Goal: Download file/media

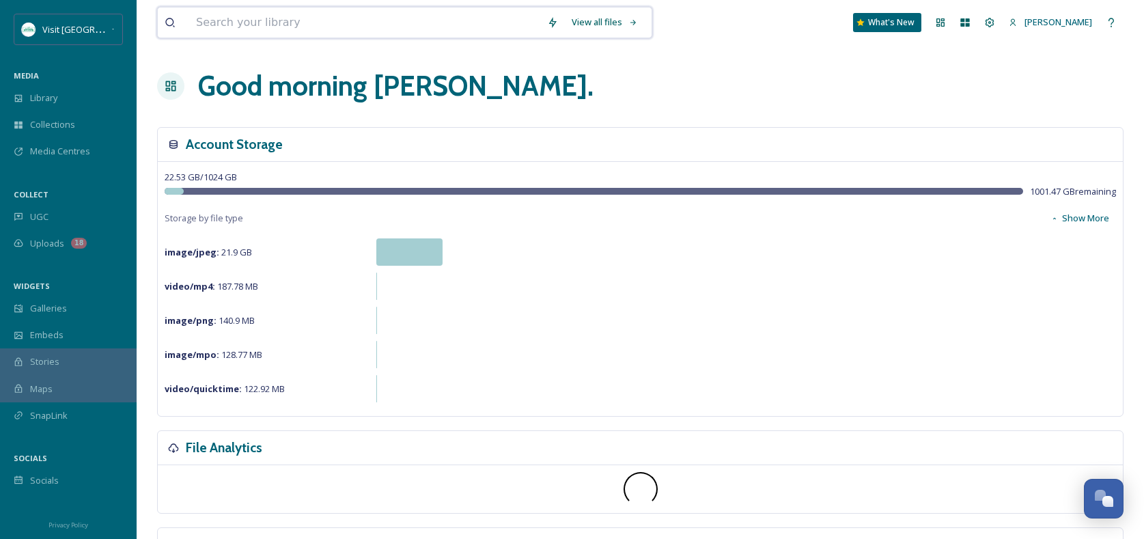
click at [285, 31] on input at bounding box center [364, 23] width 351 height 30
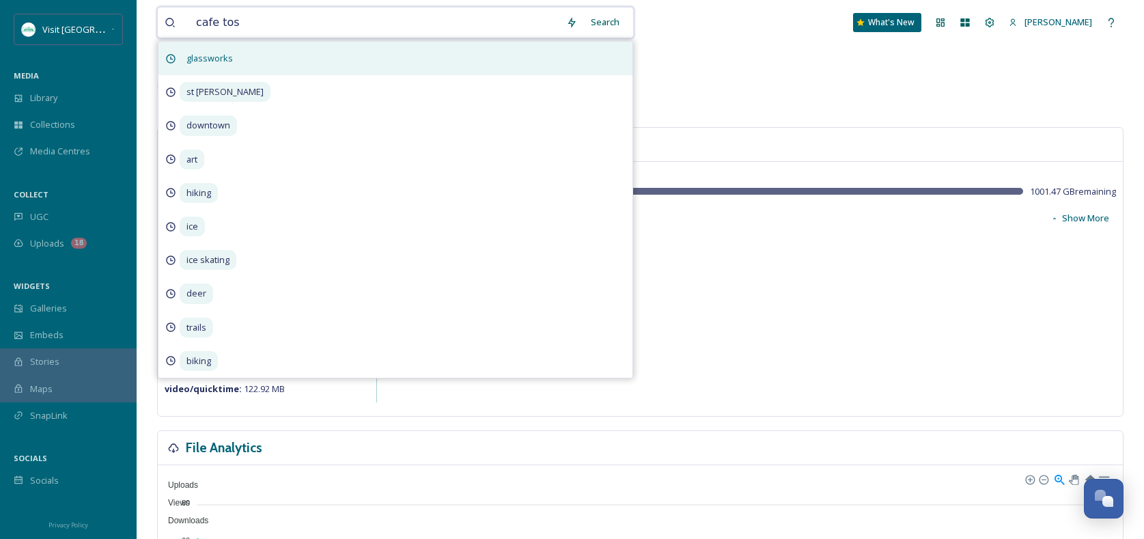
type input "cafe tosi"
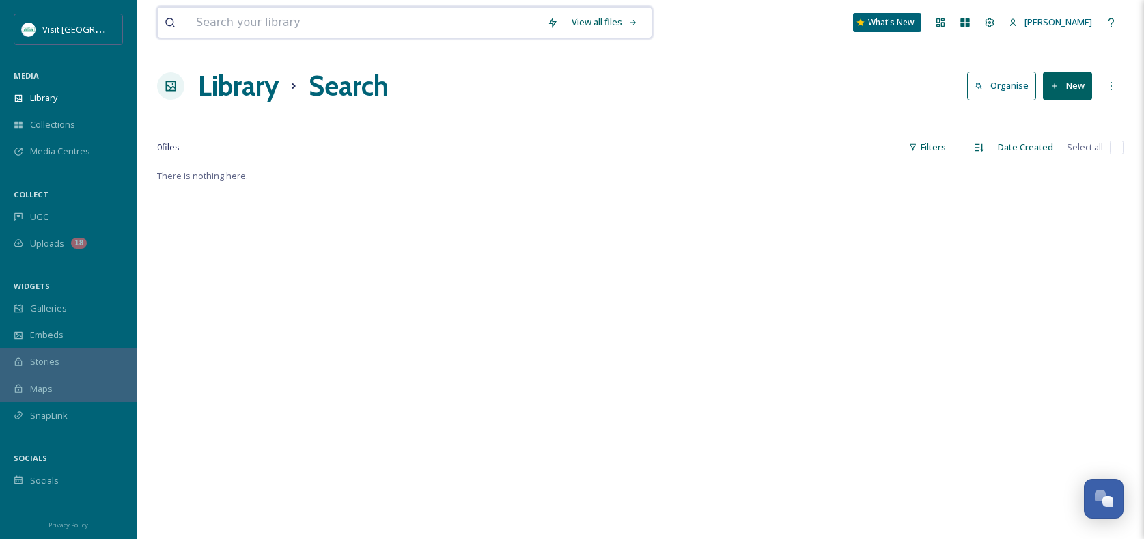
click at [309, 20] on input at bounding box center [364, 23] width 351 height 30
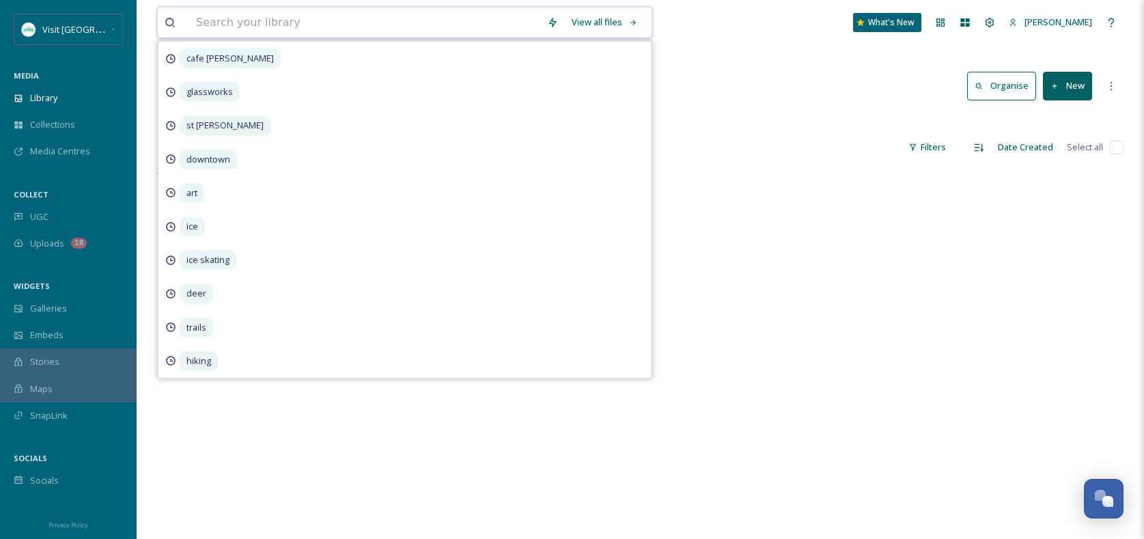
type input "c"
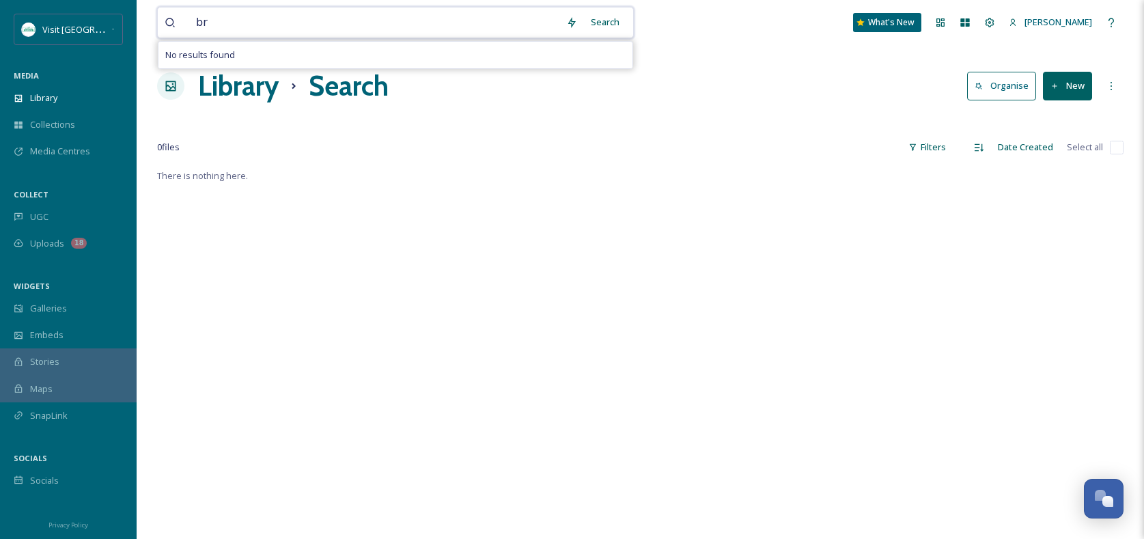
type input "b"
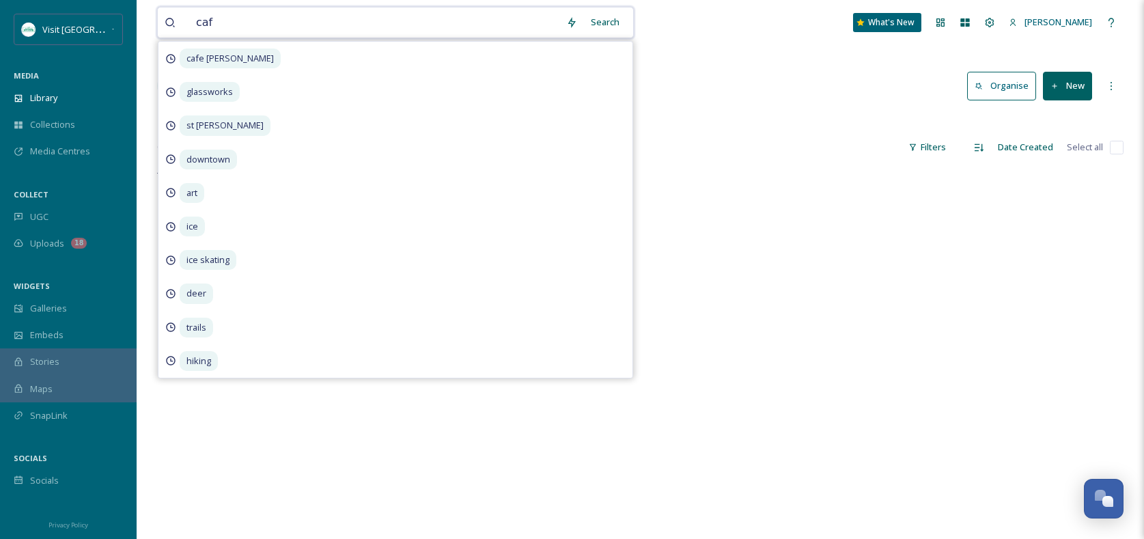
type input "cafe"
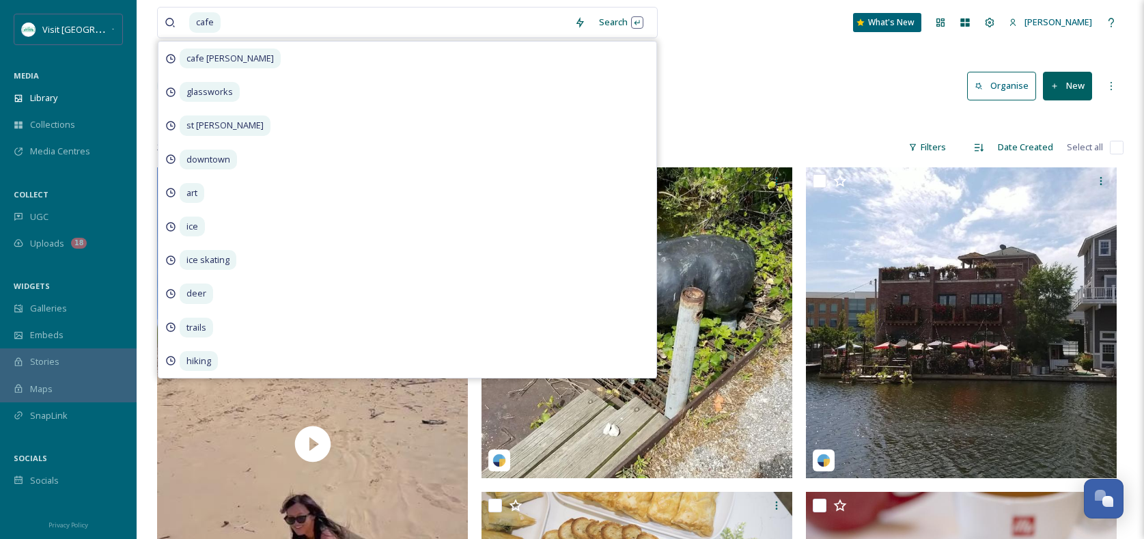
click at [685, 100] on div "Library Search Organise New" at bounding box center [640, 86] width 966 height 41
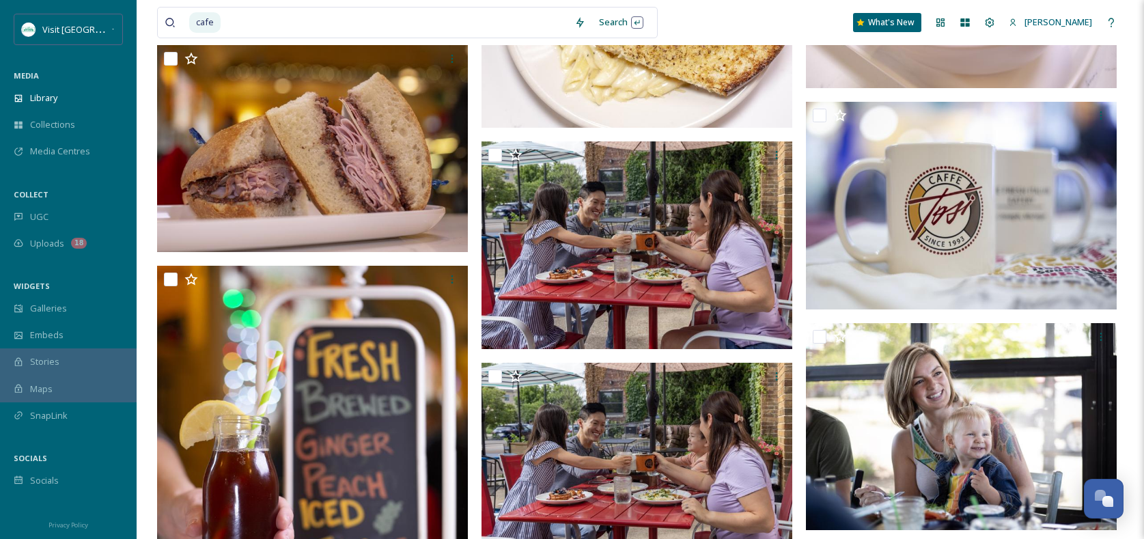
scroll to position [1082, 0]
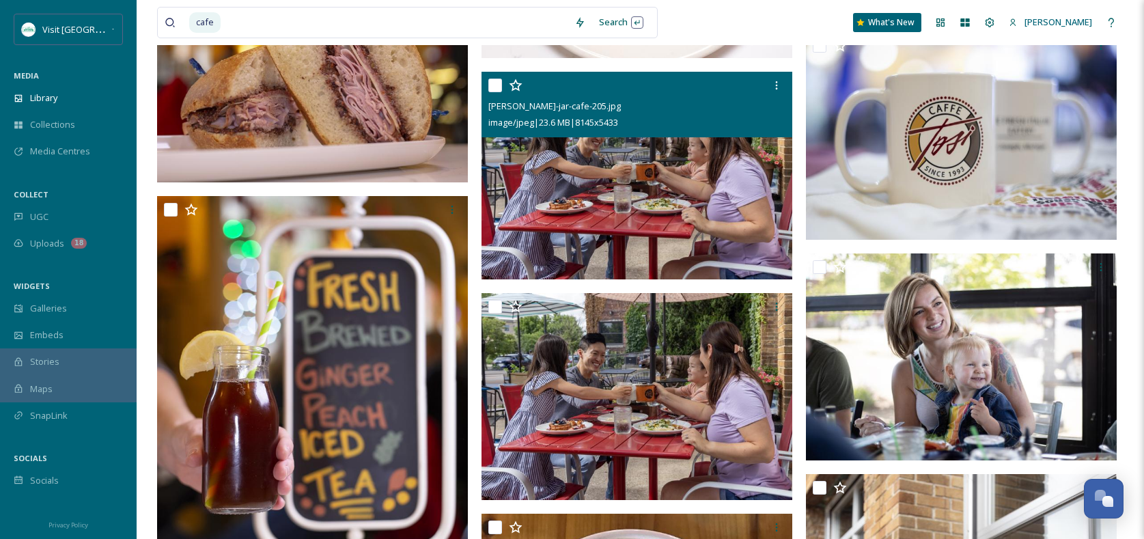
click at [574, 176] on img at bounding box center [636, 176] width 311 height 208
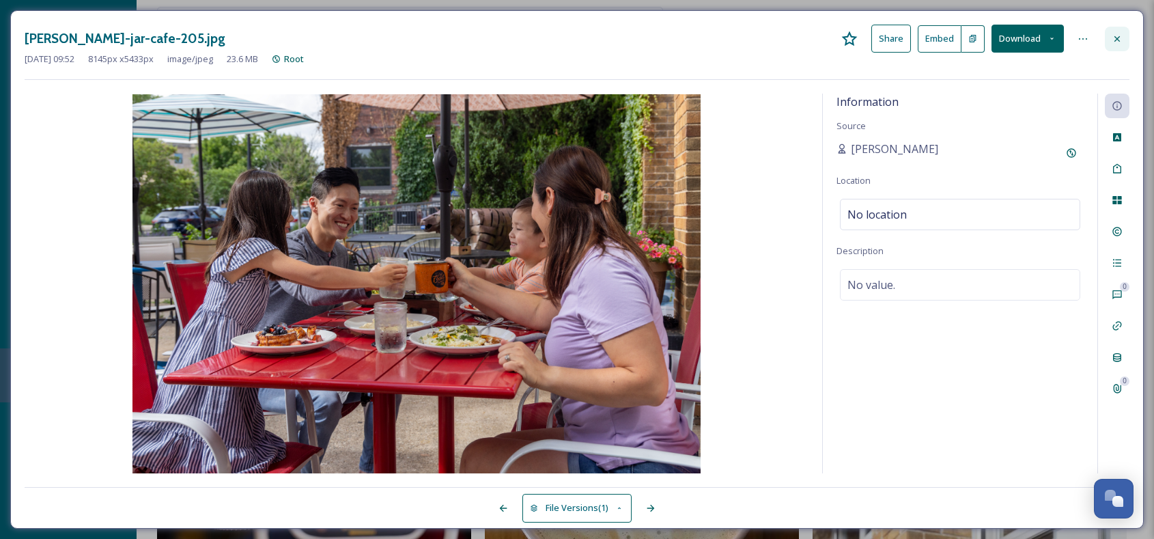
click at [1119, 38] on icon at bounding box center [1117, 38] width 11 height 11
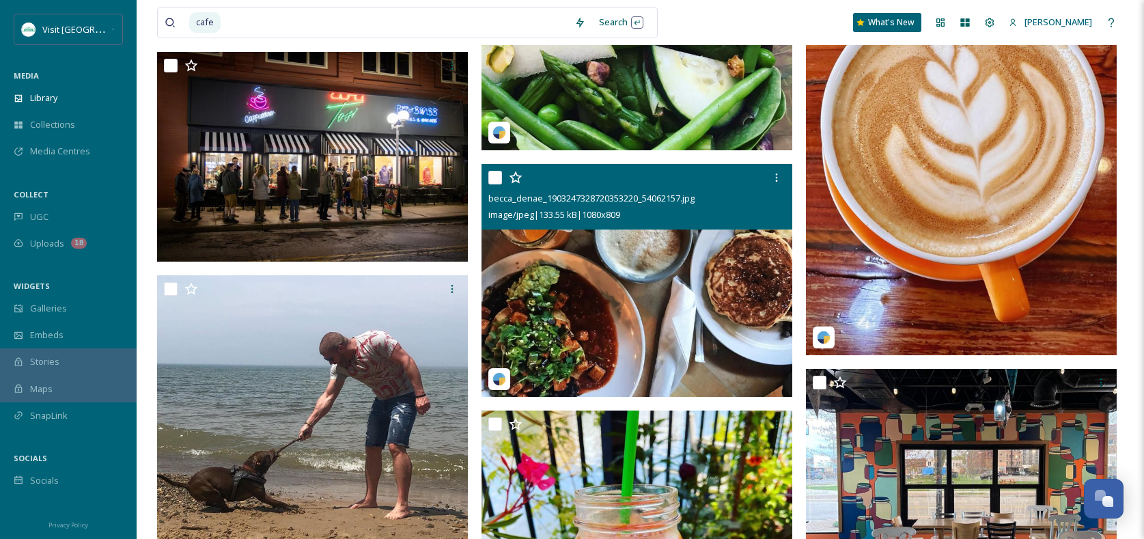
scroll to position [2101, 0]
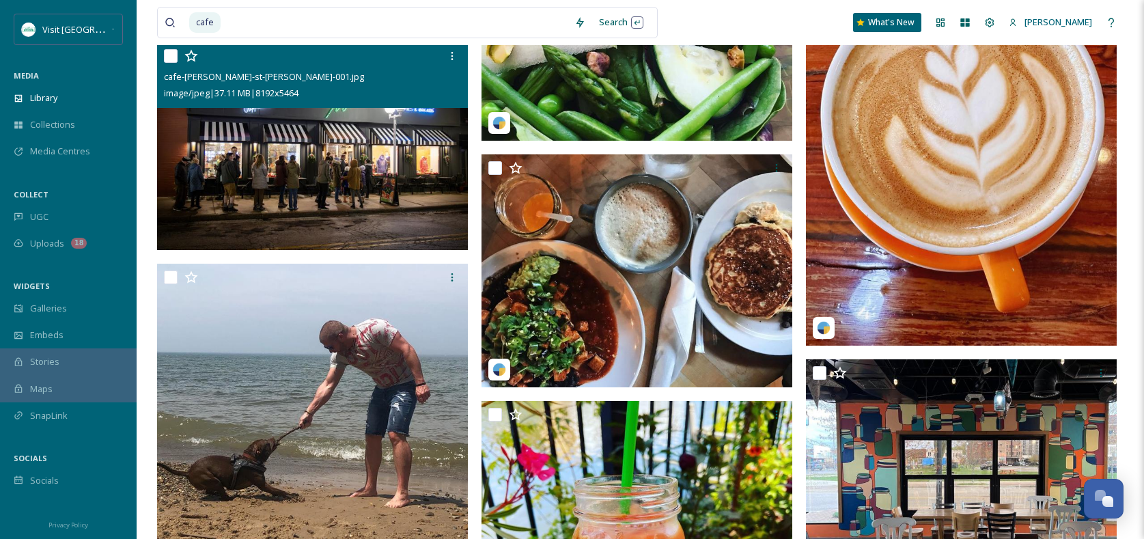
click at [344, 194] on img at bounding box center [312, 146] width 311 height 208
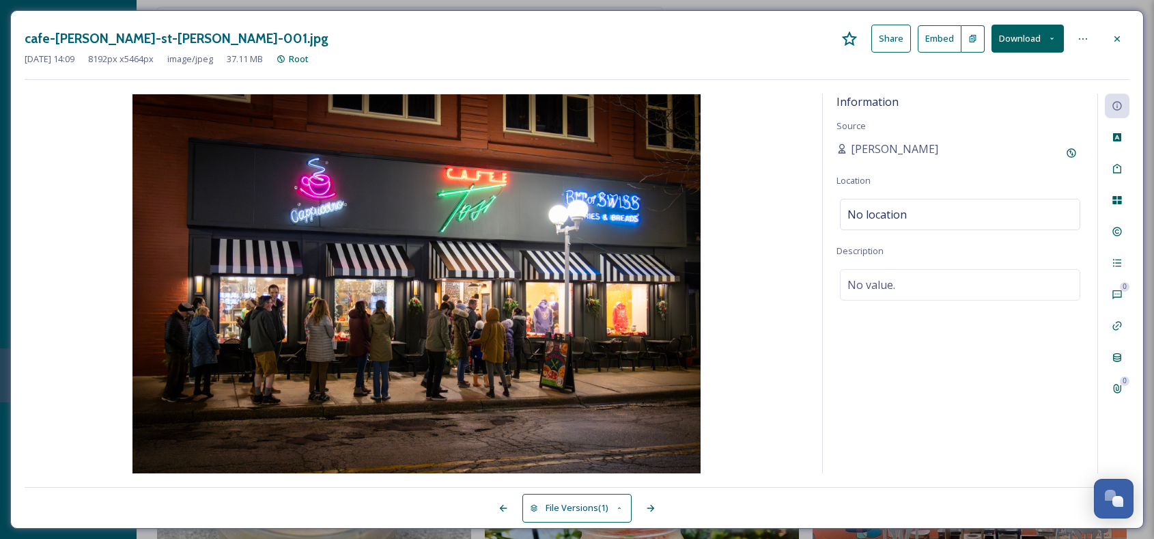
click at [1029, 33] on button "Download" at bounding box center [1028, 39] width 72 height 28
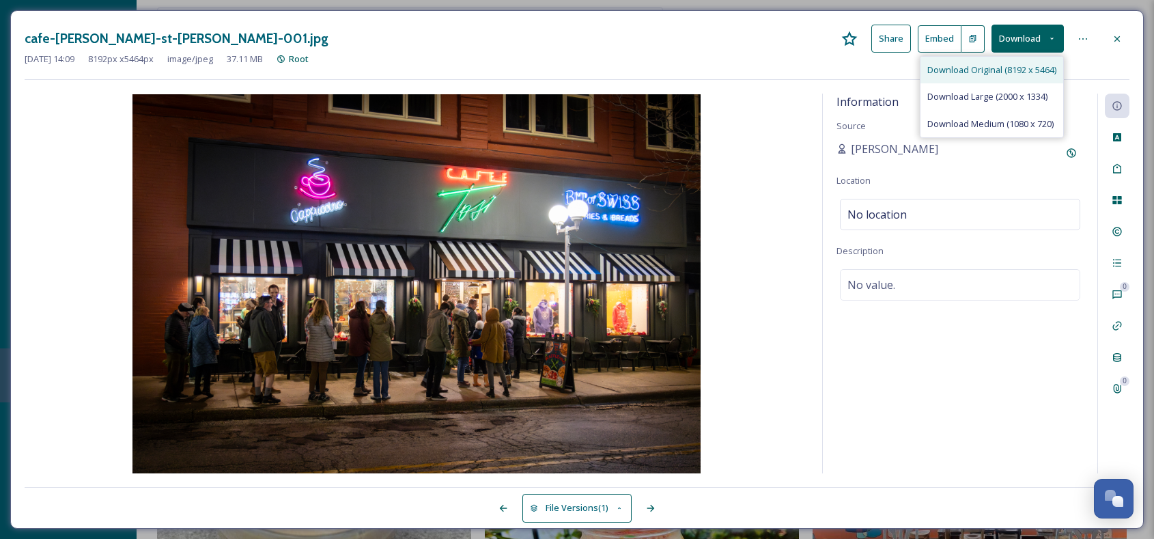
click at [996, 65] on span "Download Original (8192 x 5464)" at bounding box center [991, 70] width 129 height 13
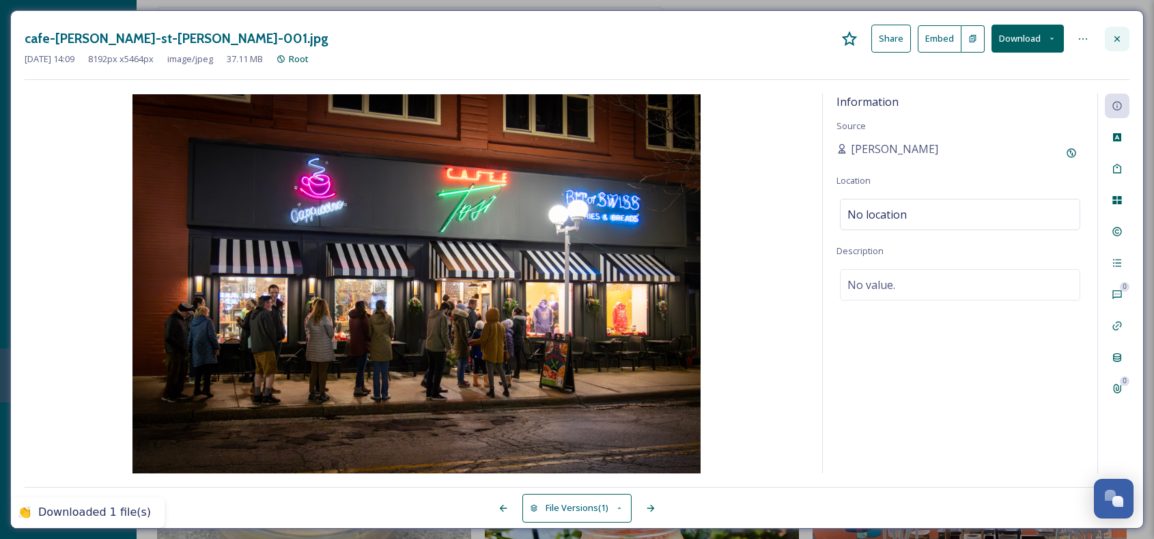
click at [1125, 37] on div at bounding box center [1117, 39] width 25 height 25
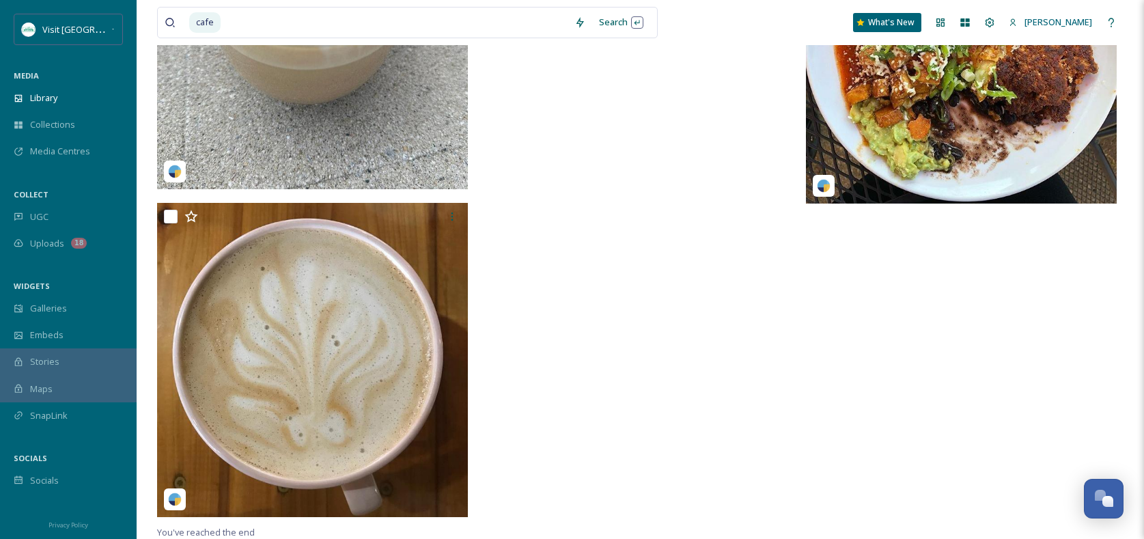
scroll to position [2818, 0]
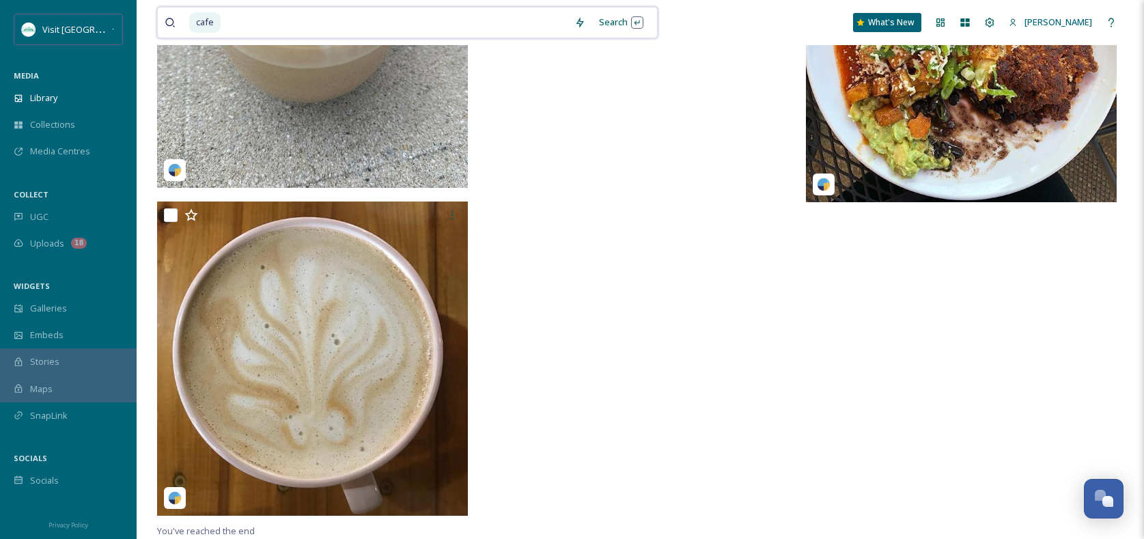
click at [235, 16] on input at bounding box center [395, 23] width 346 height 30
type input "c"
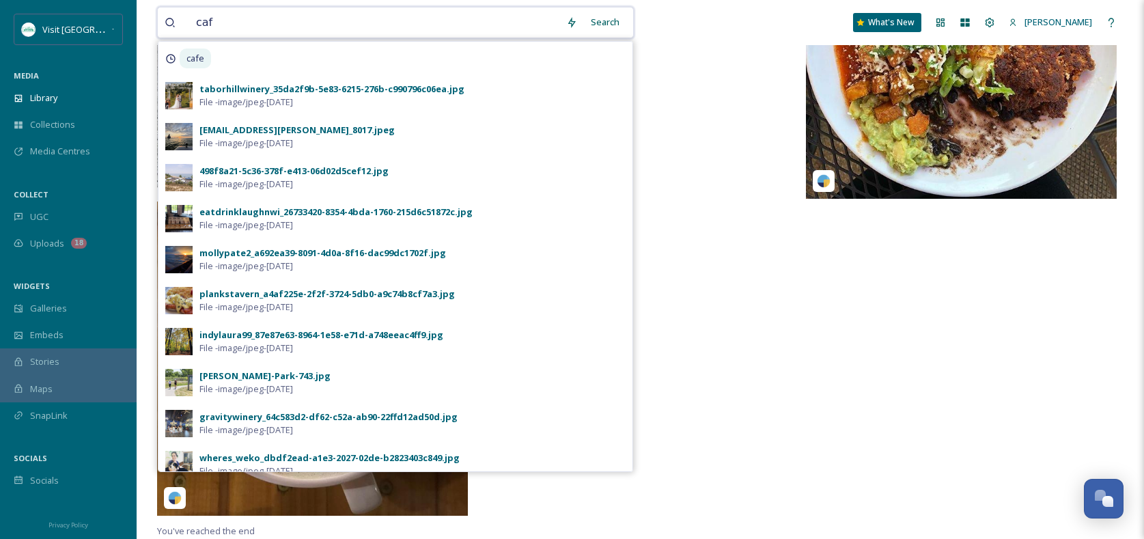
type input "cafe"
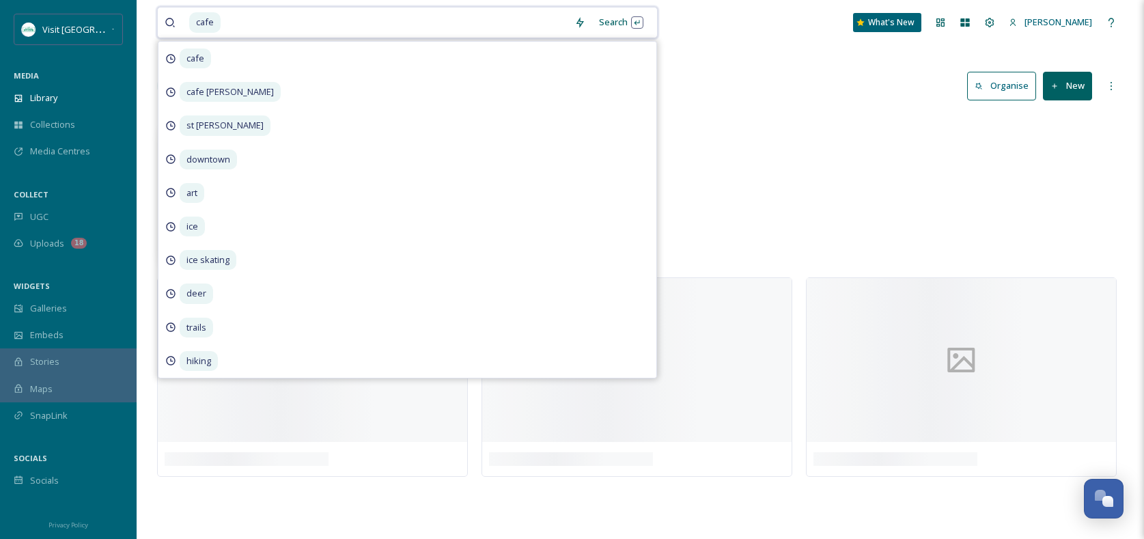
scroll to position [0, 0]
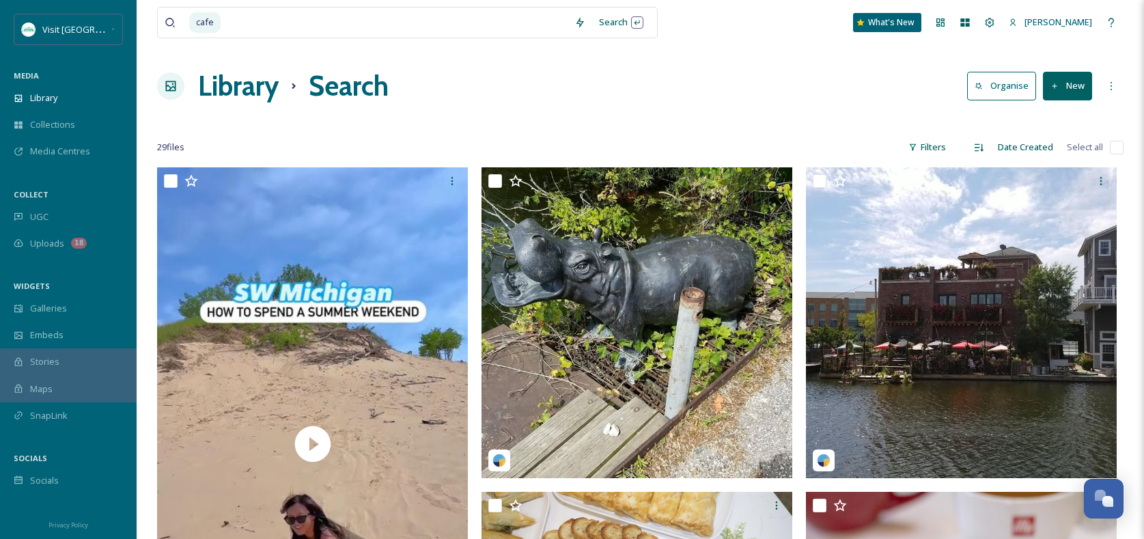
drag, startPoint x: 761, startPoint y: 106, endPoint x: 761, endPoint y: 122, distance: 15.7
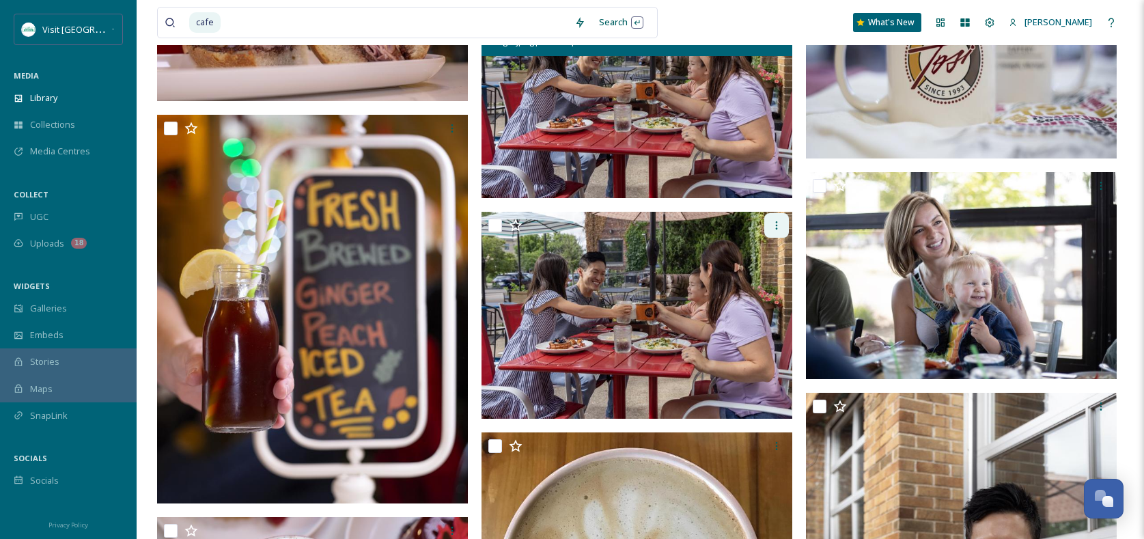
scroll to position [1261, 0]
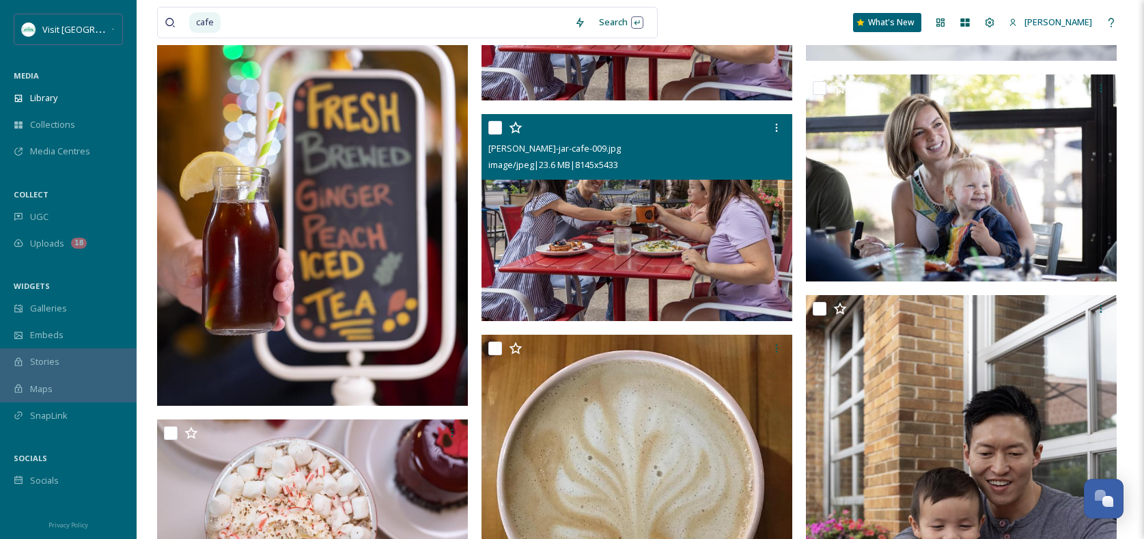
click at [704, 214] on img at bounding box center [636, 218] width 311 height 208
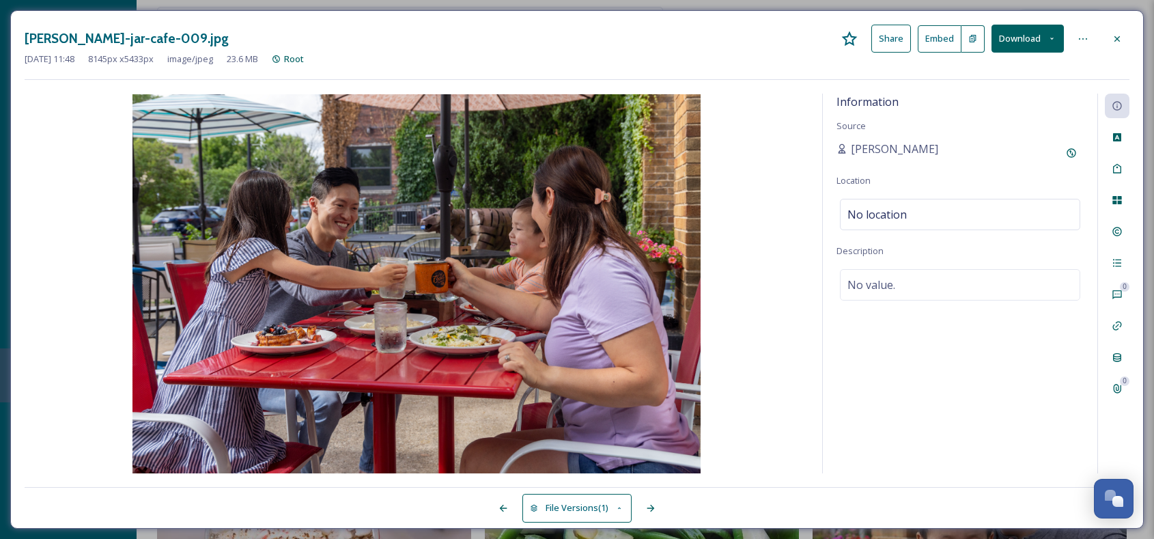
drag, startPoint x: 1122, startPoint y: 40, endPoint x: 1024, endPoint y: 34, distance: 97.8
click at [1121, 40] on icon at bounding box center [1117, 38] width 11 height 11
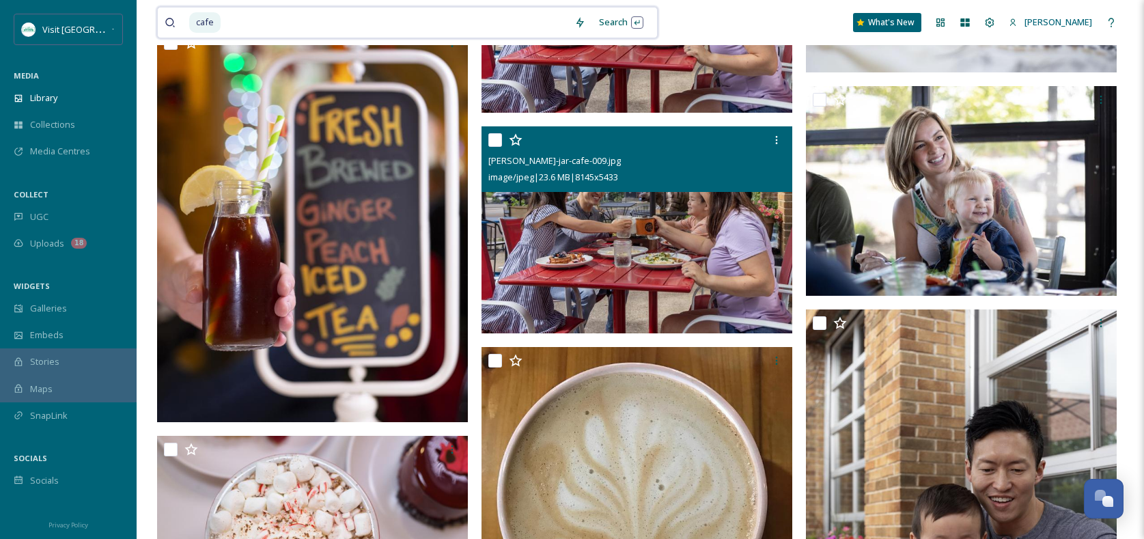
click at [512, 11] on input at bounding box center [395, 23] width 346 height 30
type input "c"
type input "coffee"
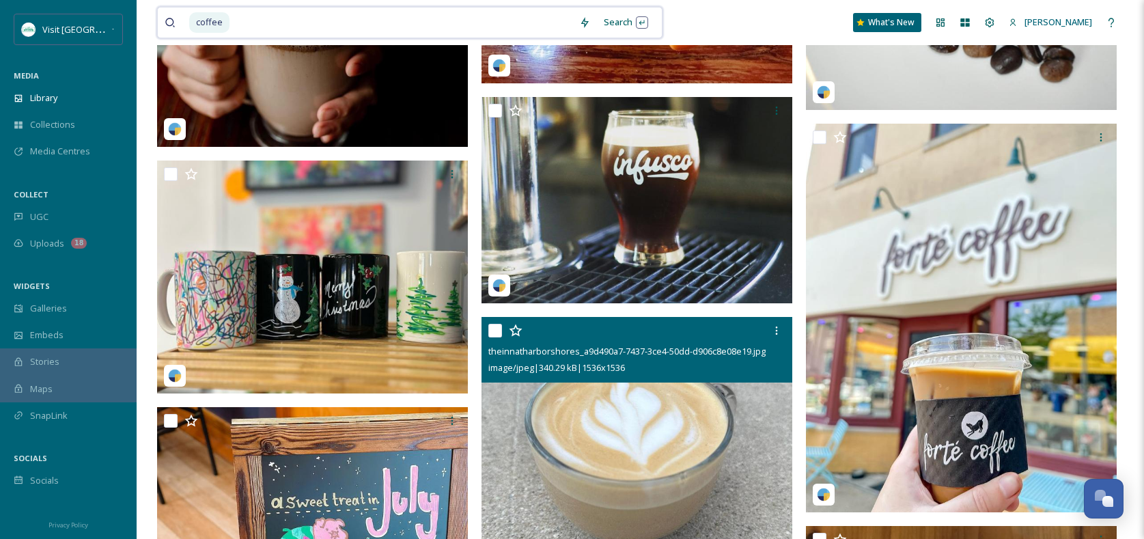
scroll to position [3468, 0]
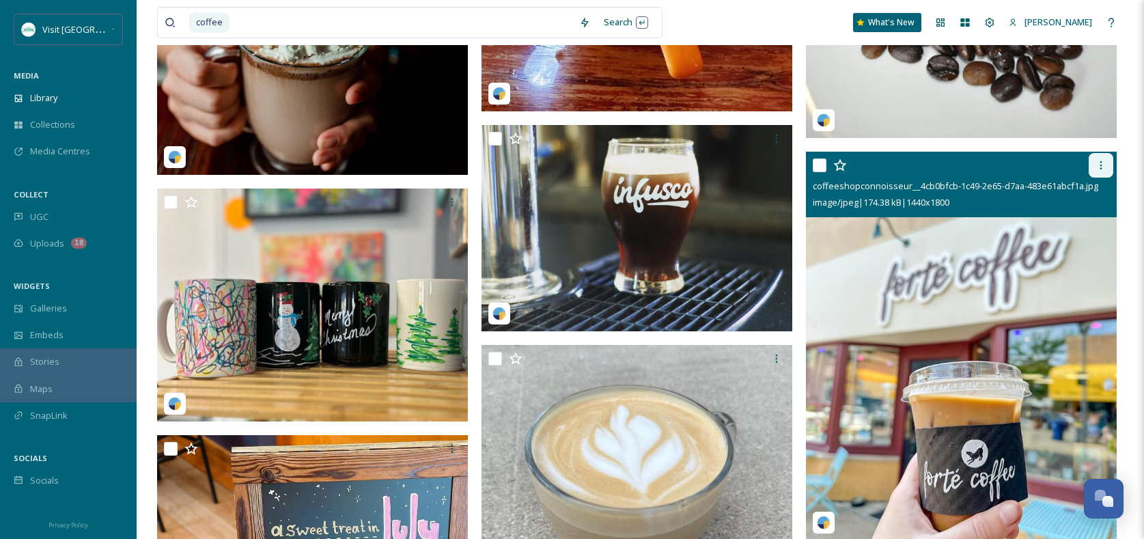
click at [1099, 160] on icon at bounding box center [1100, 165] width 11 height 11
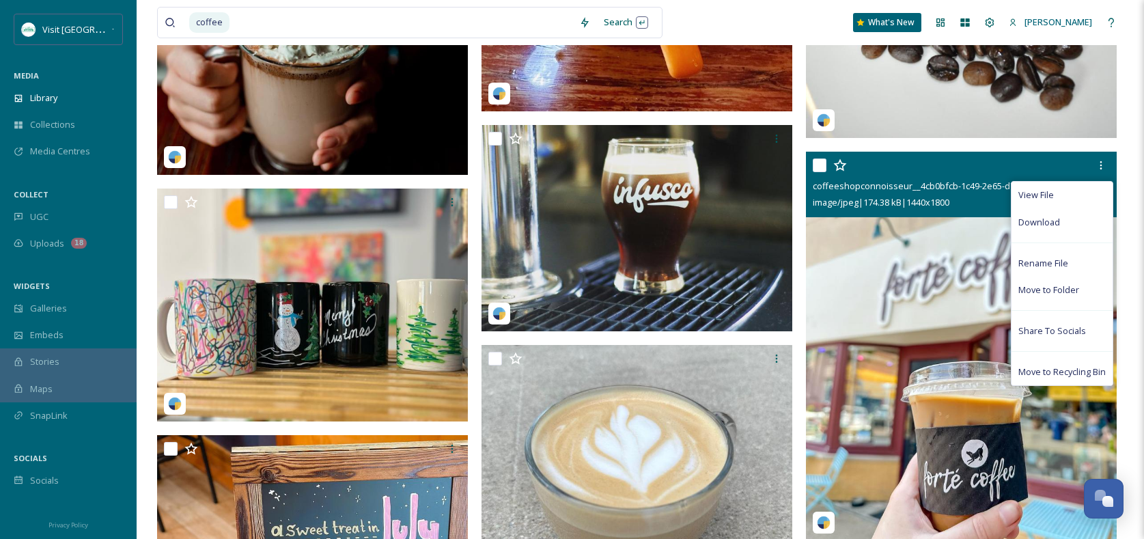
click at [1046, 223] on span "Download" at bounding box center [1039, 222] width 42 height 13
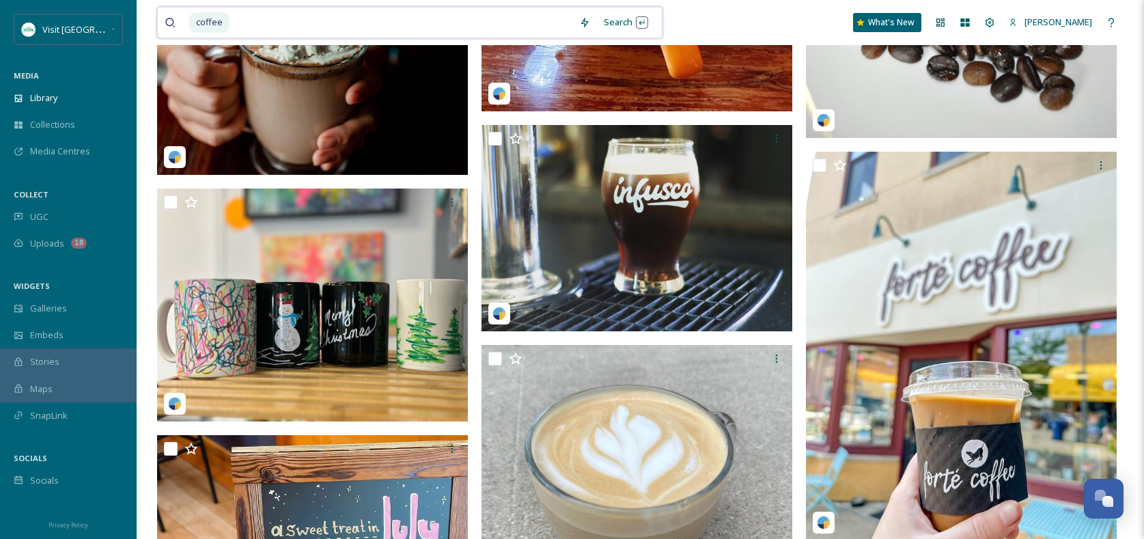
click at [322, 22] on input at bounding box center [401, 23] width 341 height 30
type input "c"
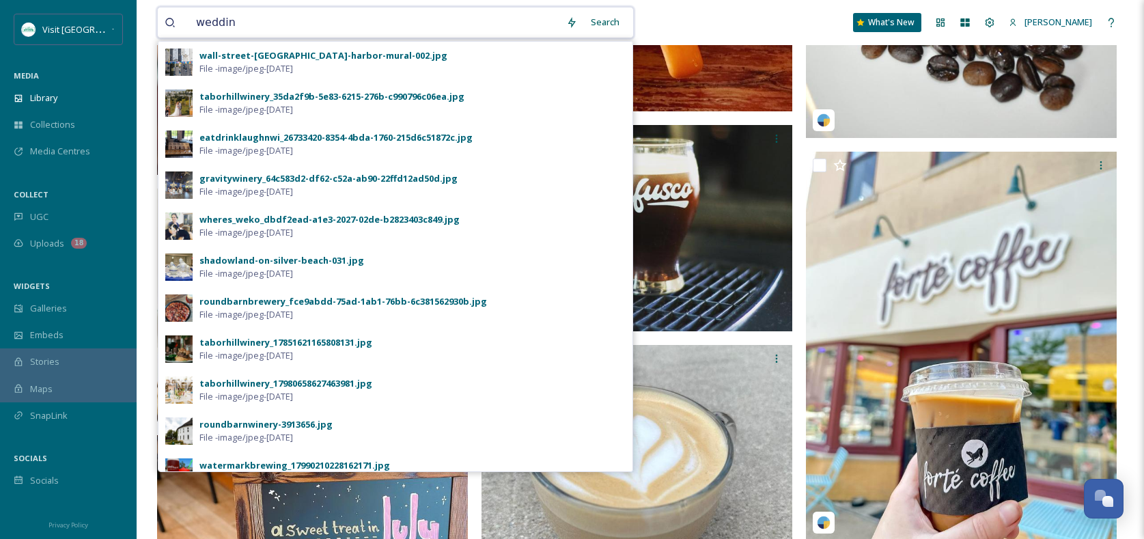
type input "wedding"
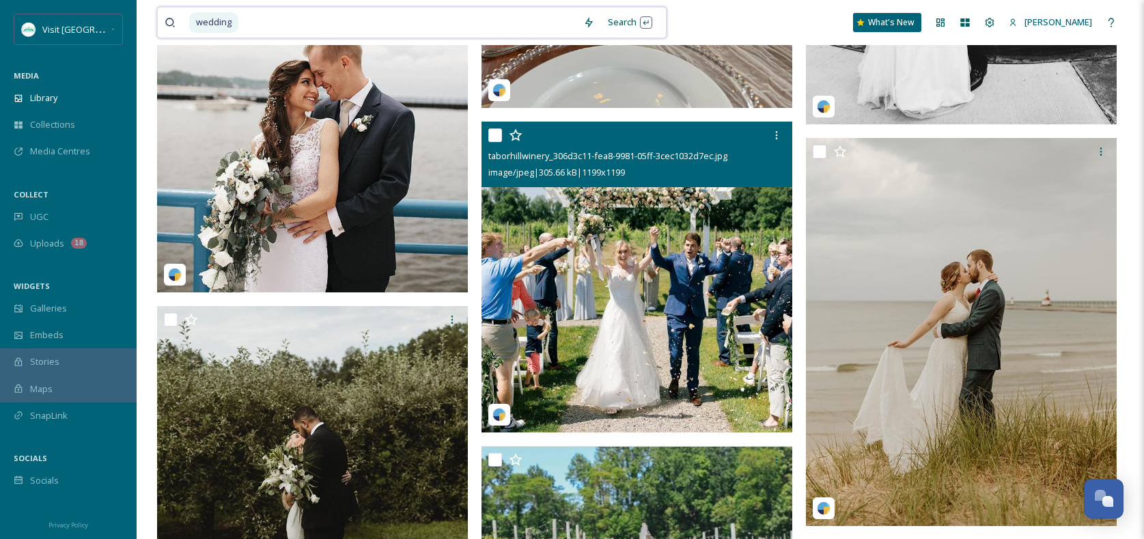
scroll to position [3436, 0]
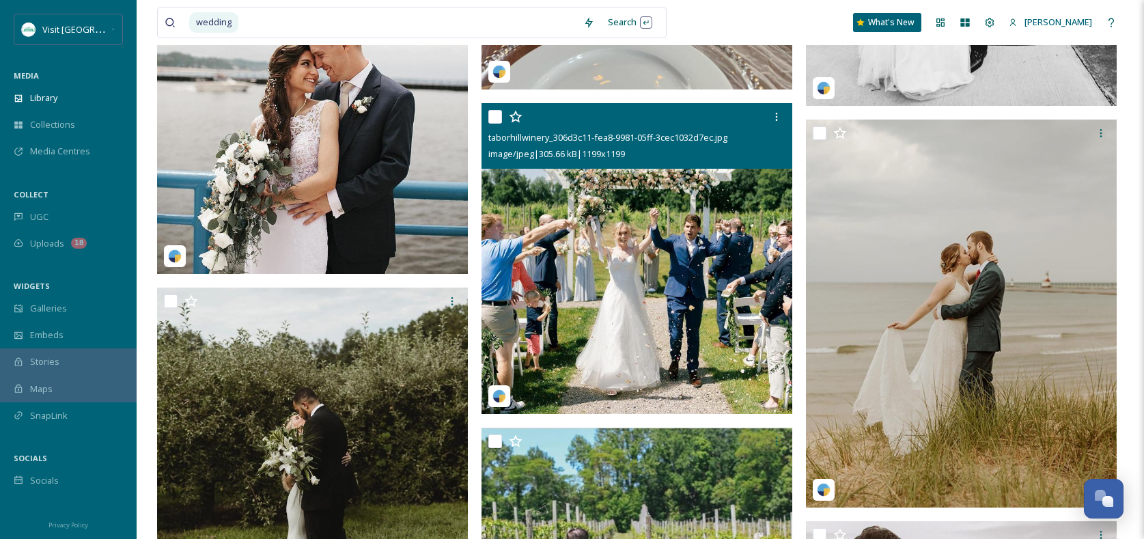
click at [685, 221] on img at bounding box center [636, 258] width 311 height 311
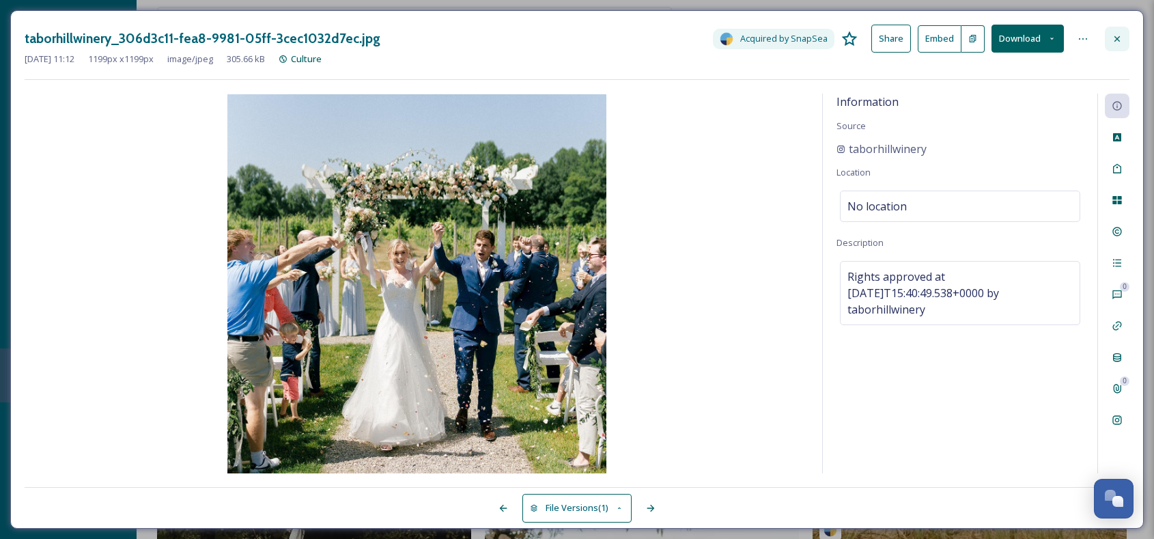
click at [1126, 35] on div at bounding box center [1117, 39] width 25 height 25
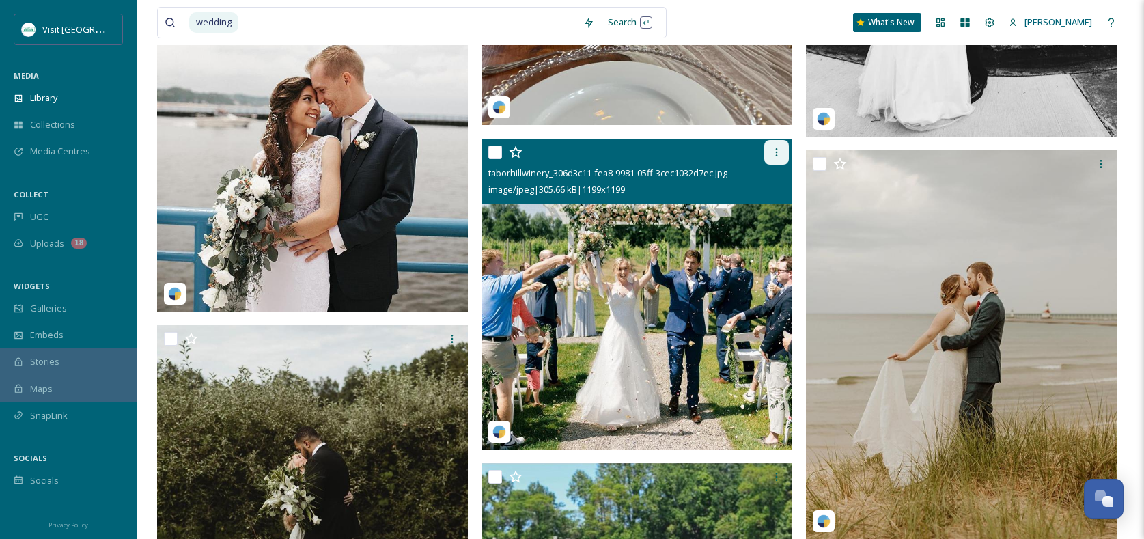
click at [780, 149] on icon at bounding box center [776, 152] width 11 height 11
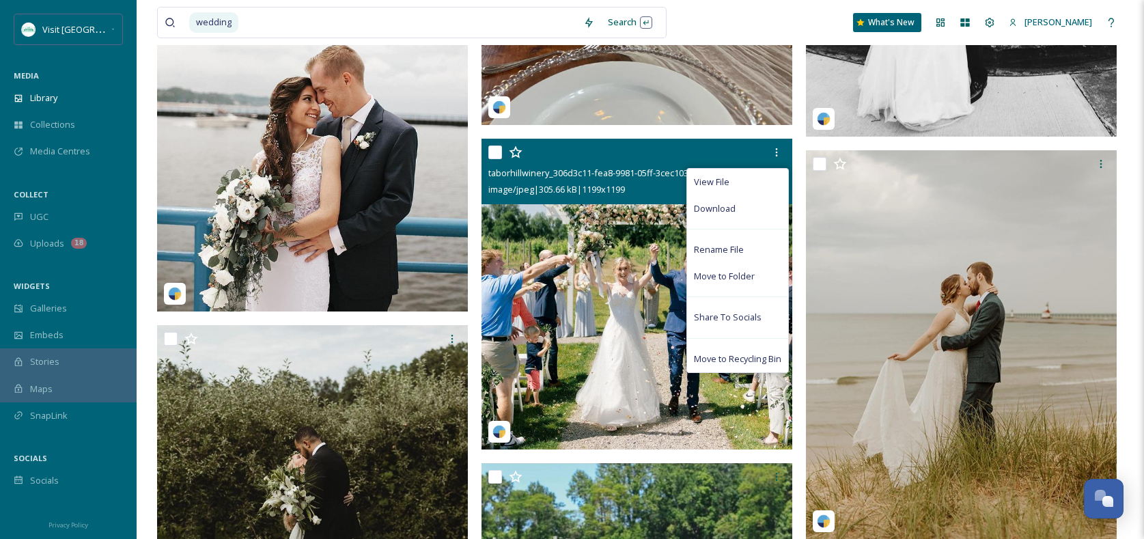
click at [761, 202] on div "Download" at bounding box center [737, 208] width 101 height 27
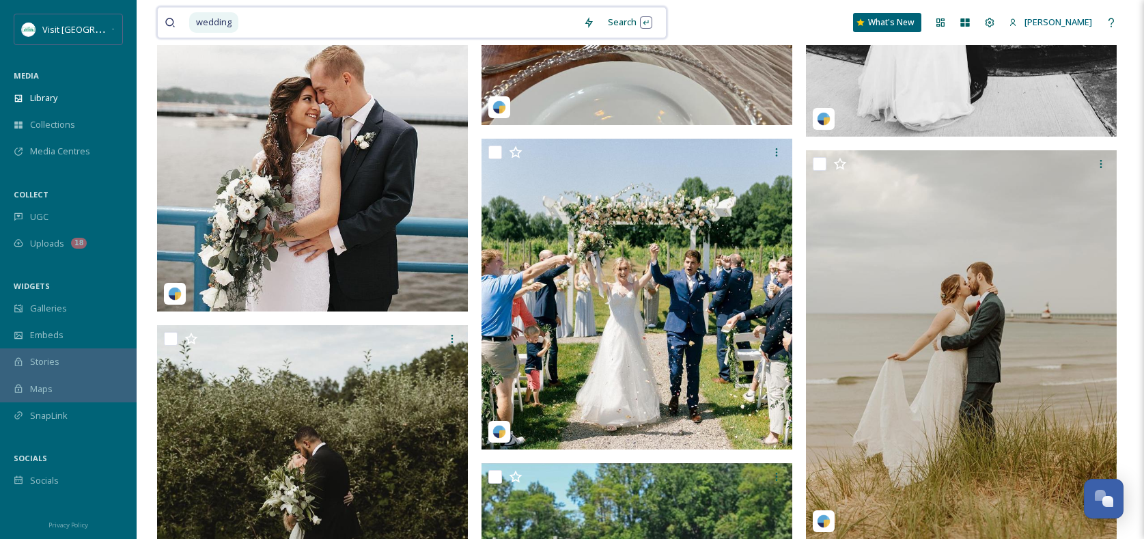
click at [417, 20] on input at bounding box center [408, 23] width 337 height 30
type input "\"
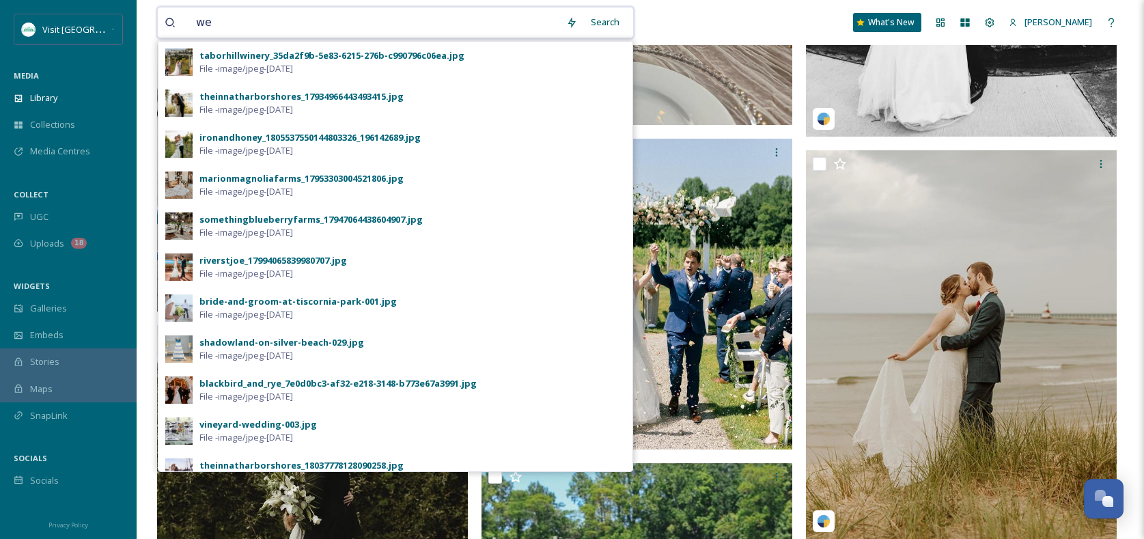
type input "w"
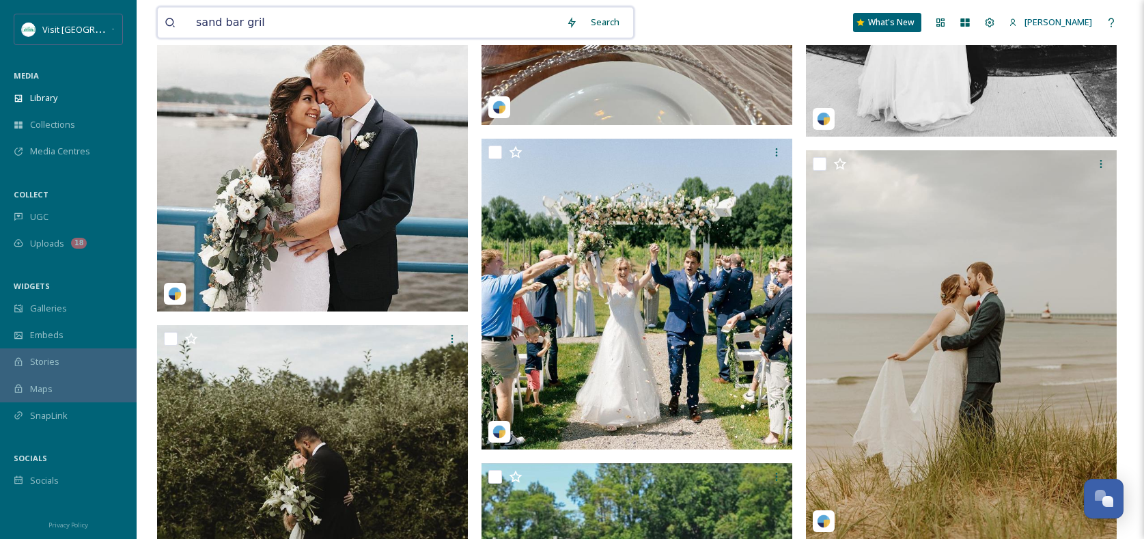
type input "sand bar grill"
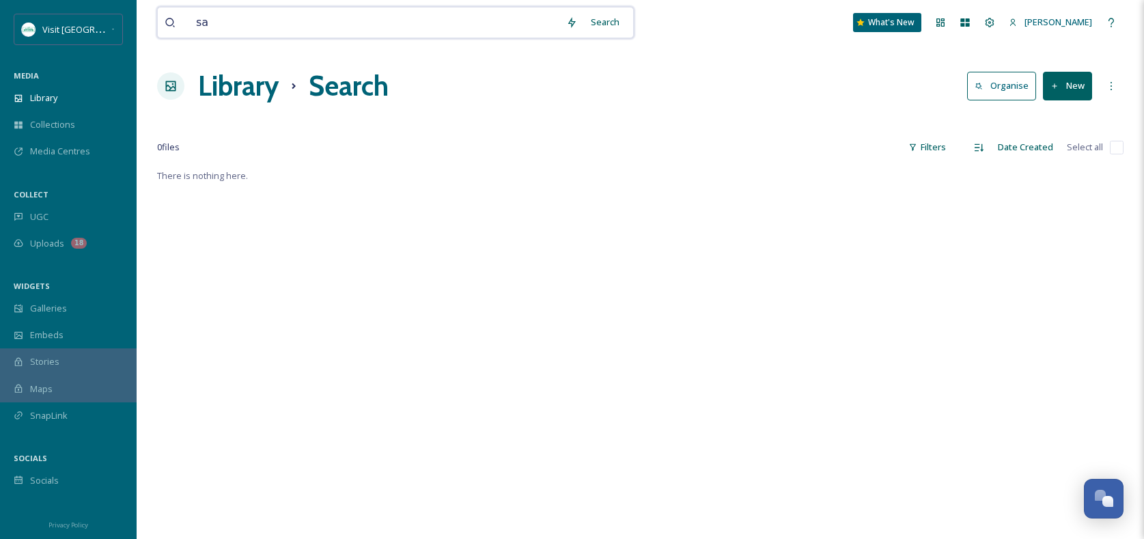
type input "s"
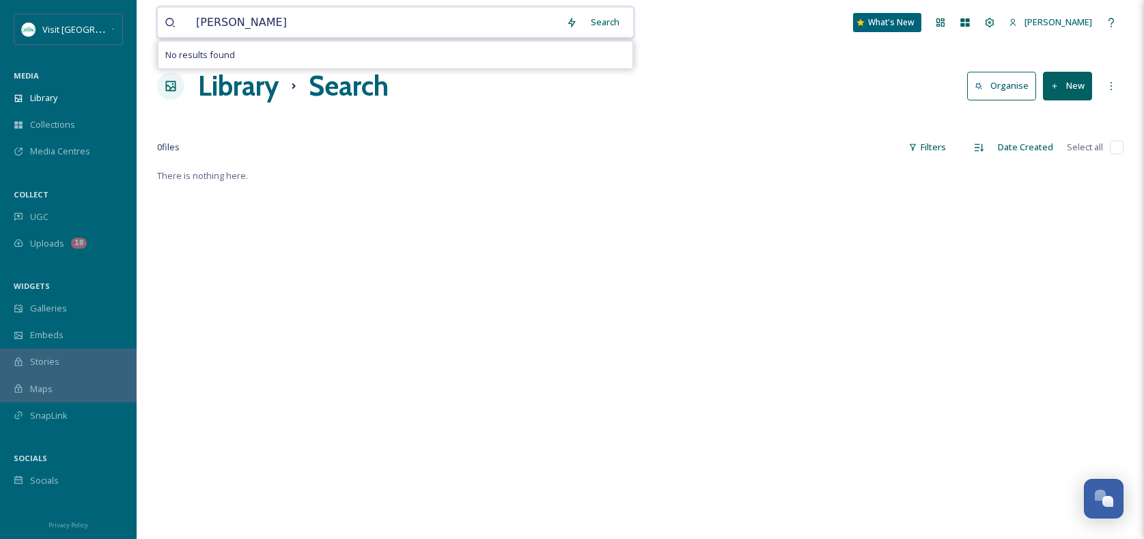
type input "mccollums"
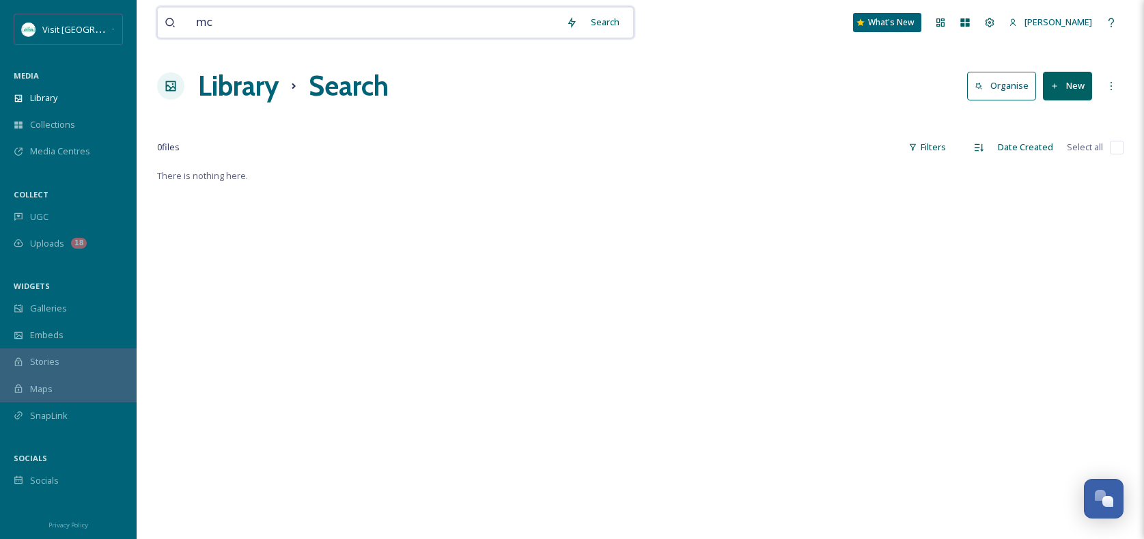
type input "m"
type input "t"
type input "on the river"
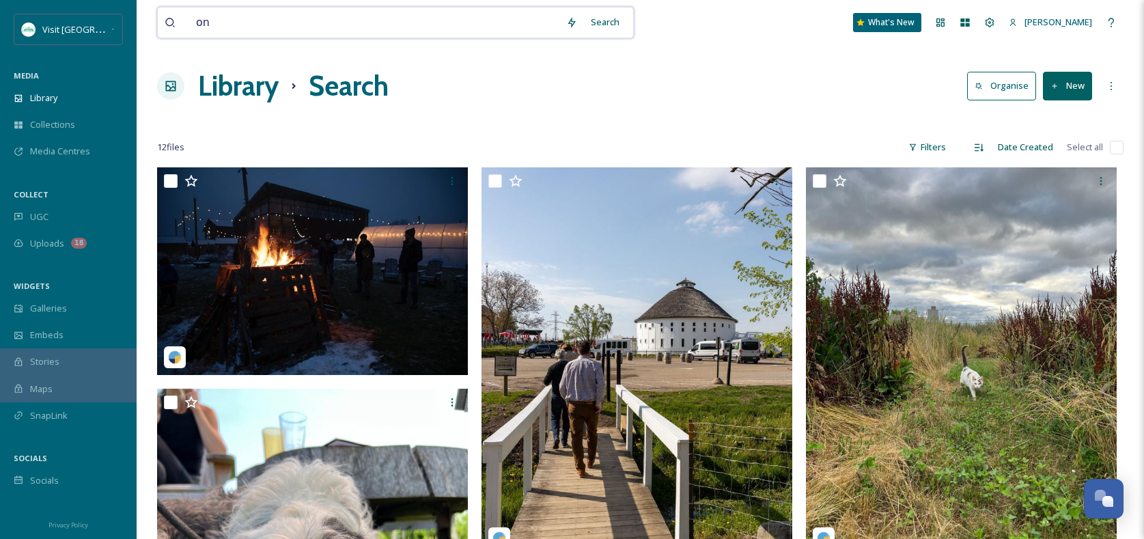
type input "o"
type input "tavern"
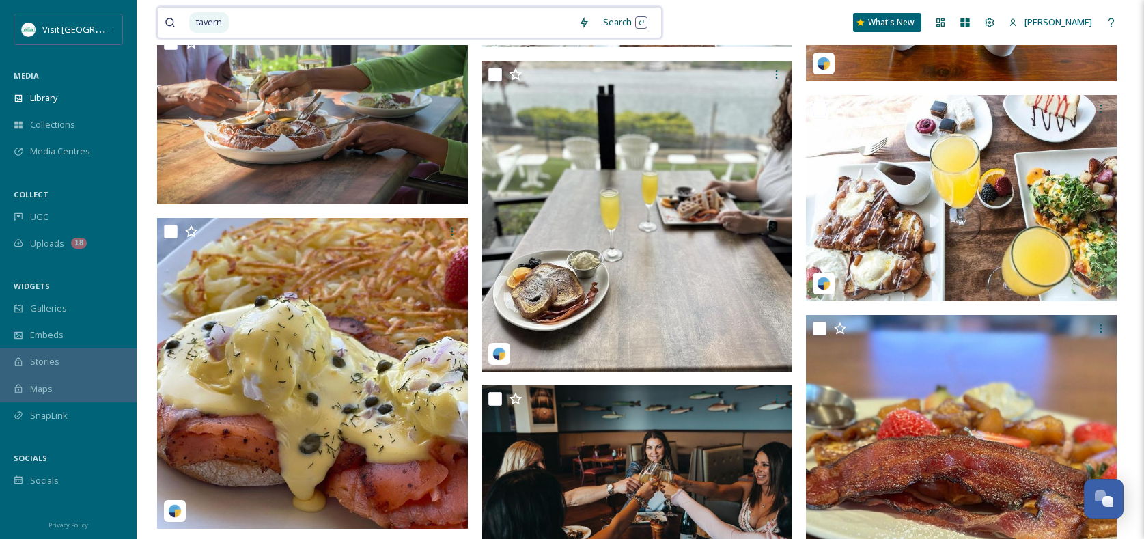
scroll to position [522, 0]
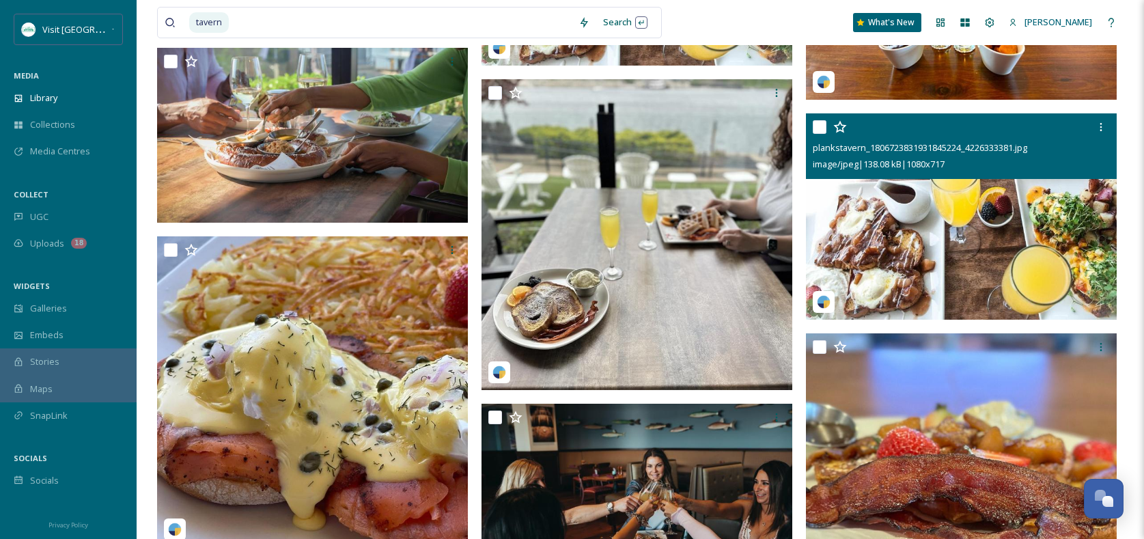
click at [967, 188] on img at bounding box center [961, 216] width 311 height 206
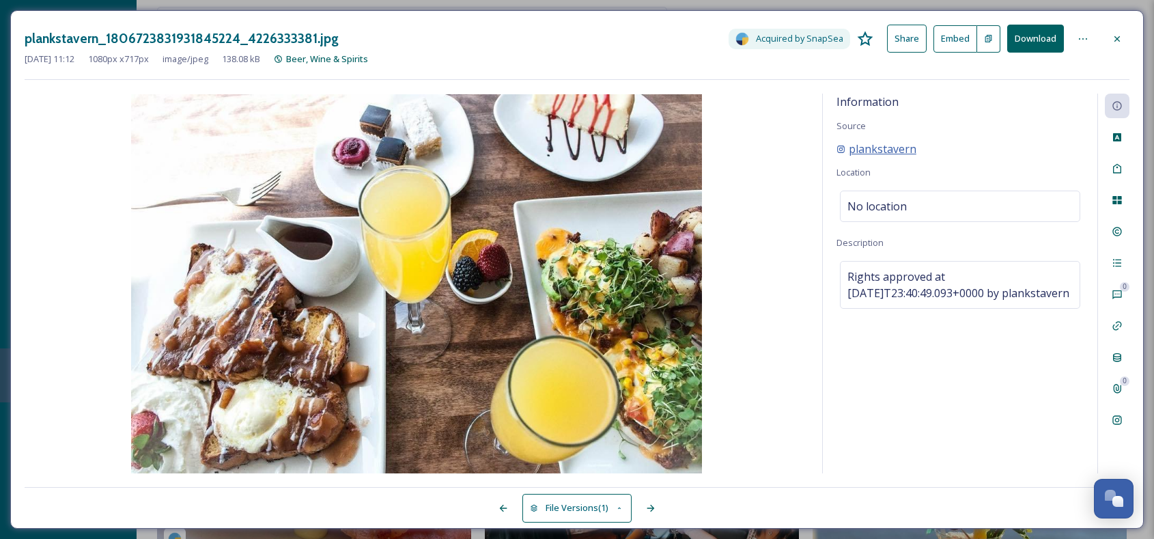
click at [865, 145] on span "plankstavern" at bounding box center [883, 149] width 68 height 16
click at [1132, 38] on div "plankstavern_1806723831931845224_4226333381.jpg Acquired by SnapSea Share Embed…" at bounding box center [577, 269] width 1134 height 518
click at [1112, 33] on icon at bounding box center [1117, 38] width 11 height 11
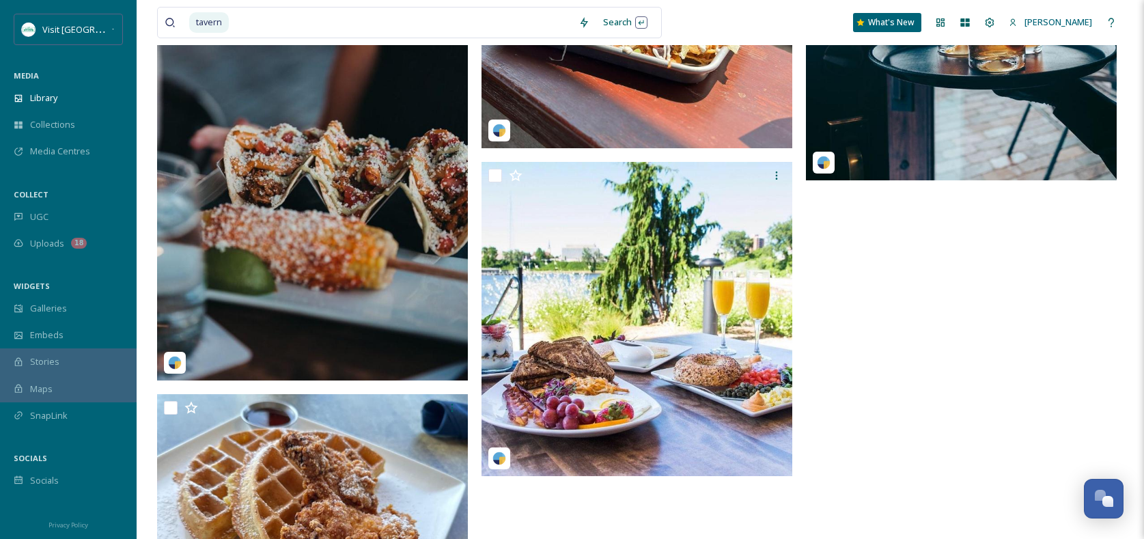
scroll to position [2376, 0]
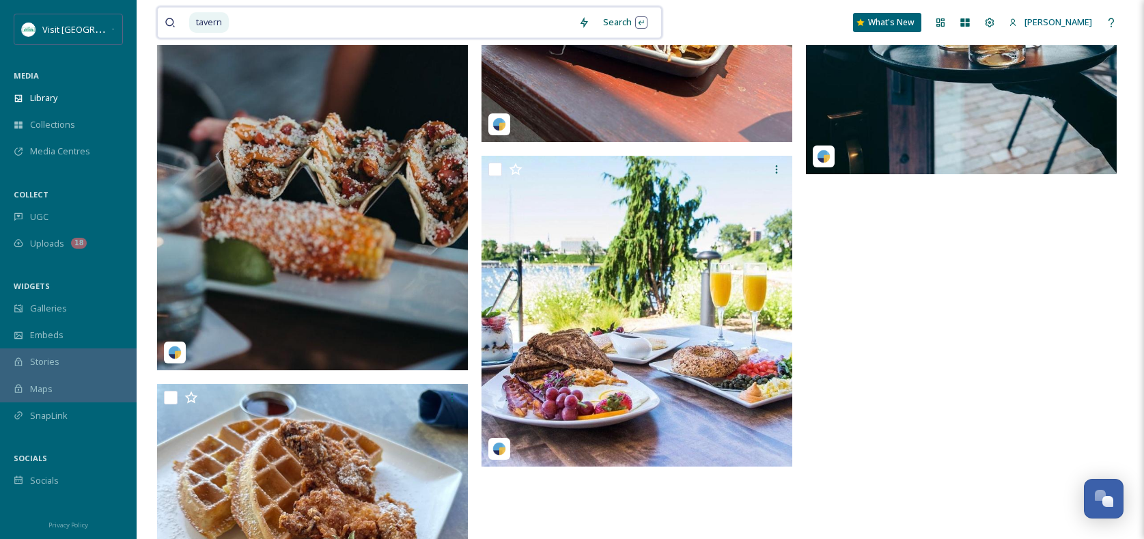
click at [332, 25] on input at bounding box center [400, 23] width 341 height 30
type input "t"
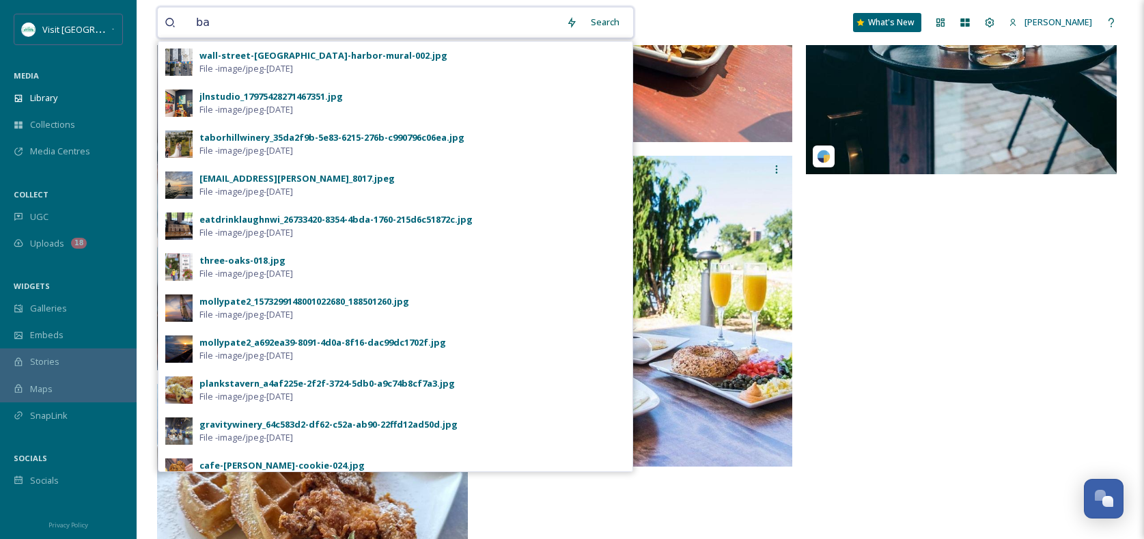
type input "bar"
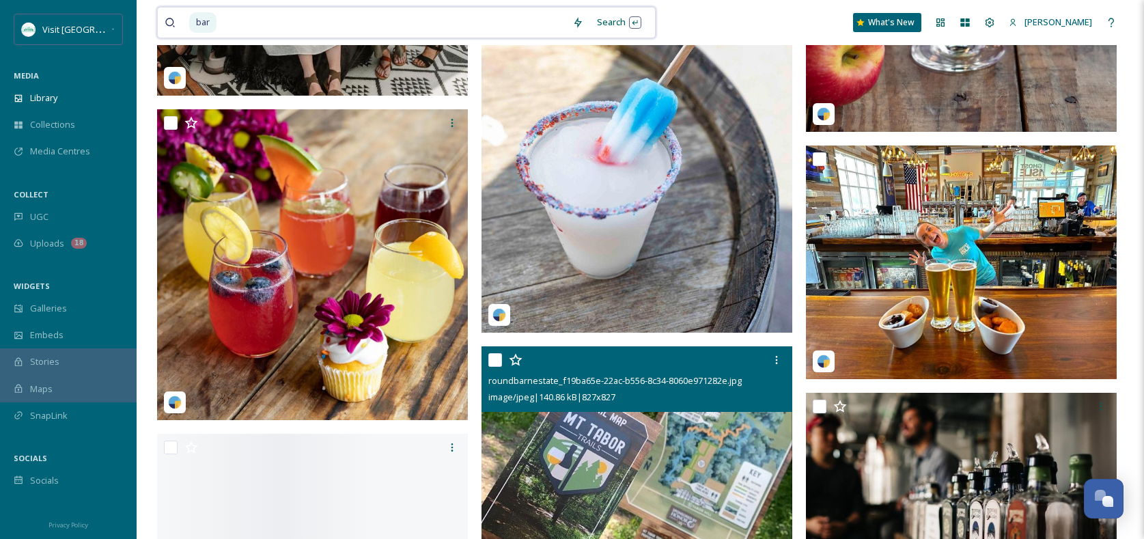
scroll to position [6229, 0]
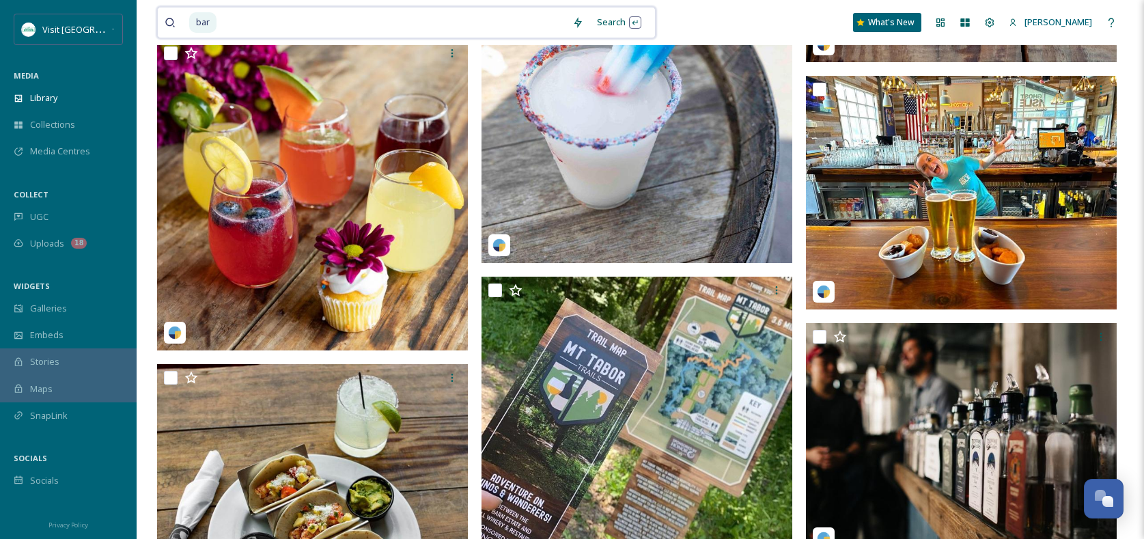
click at [257, 23] on input at bounding box center [392, 23] width 348 height 30
type input "b"
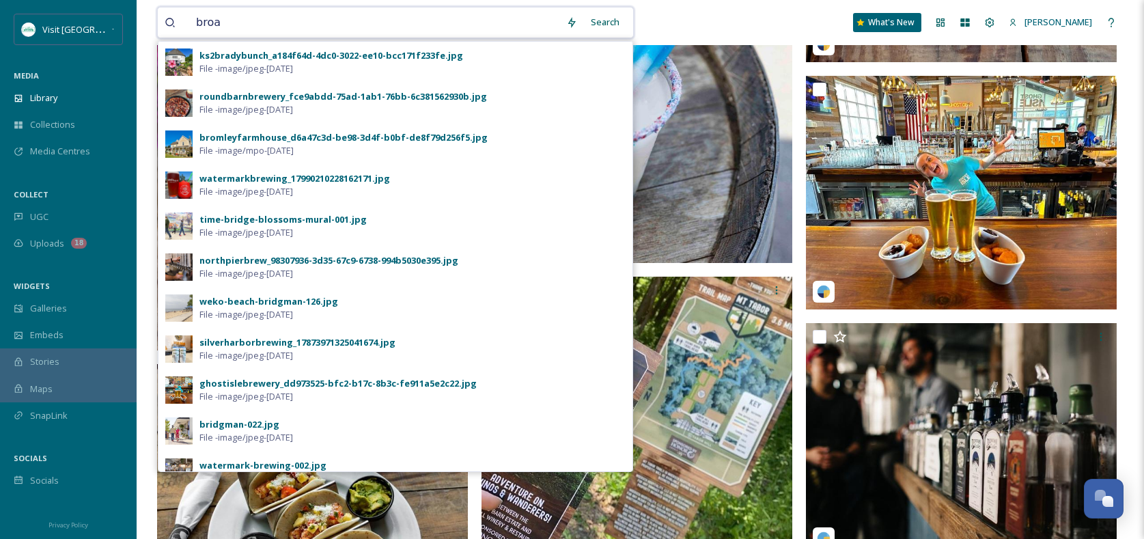
type input "broad"
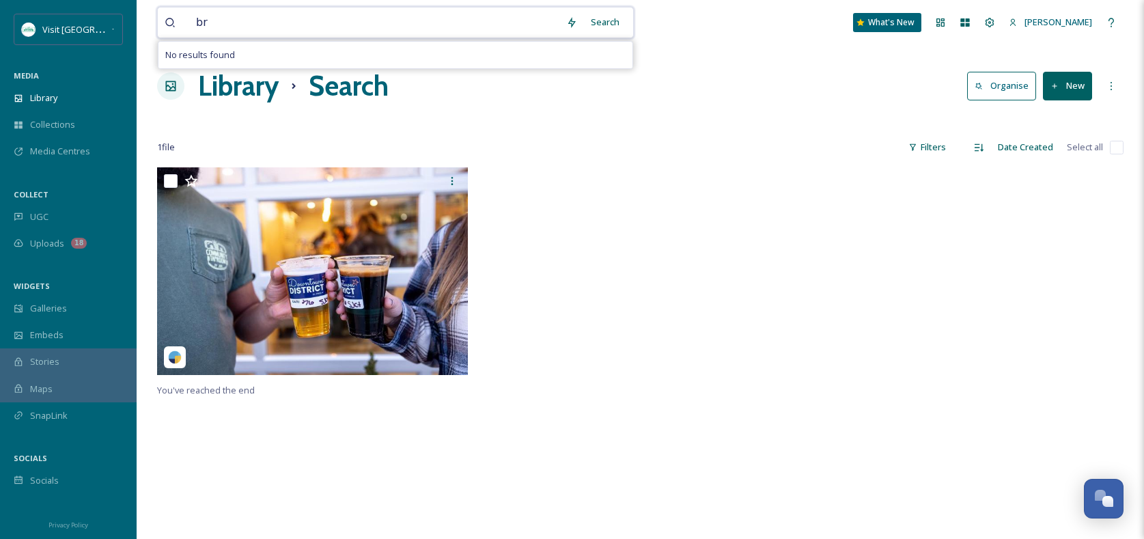
type input "b"
type input "golf"
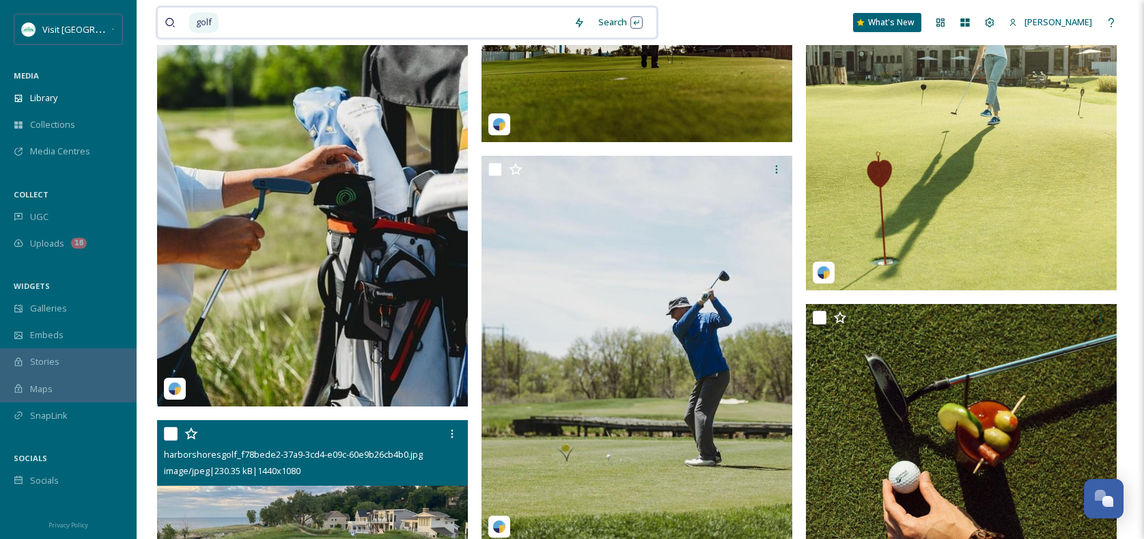
scroll to position [851, 0]
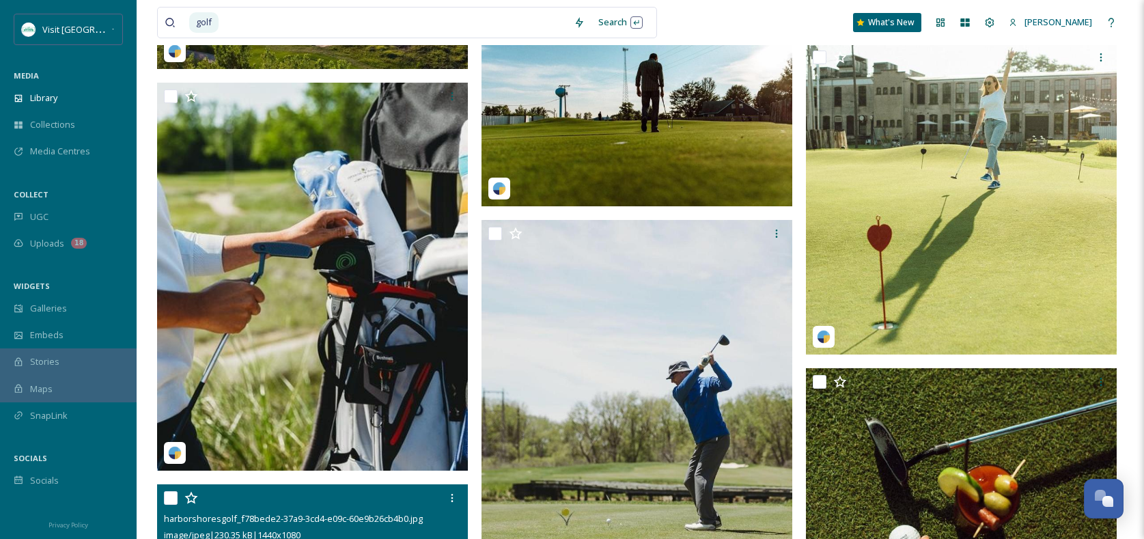
click at [379, 227] on img at bounding box center [312, 277] width 311 height 388
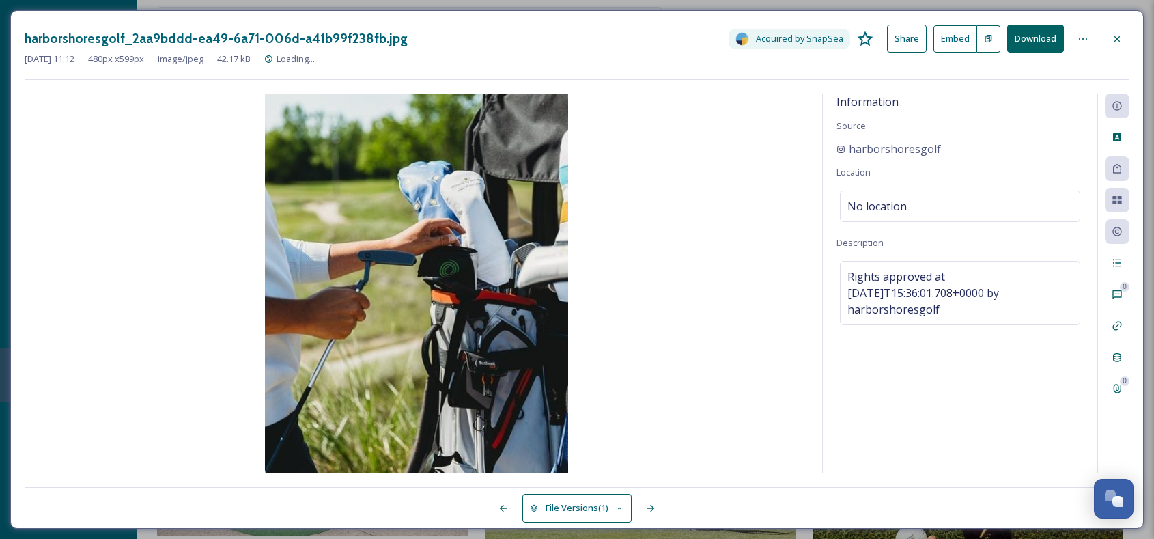
click at [1023, 43] on button "Download" at bounding box center [1035, 39] width 57 height 28
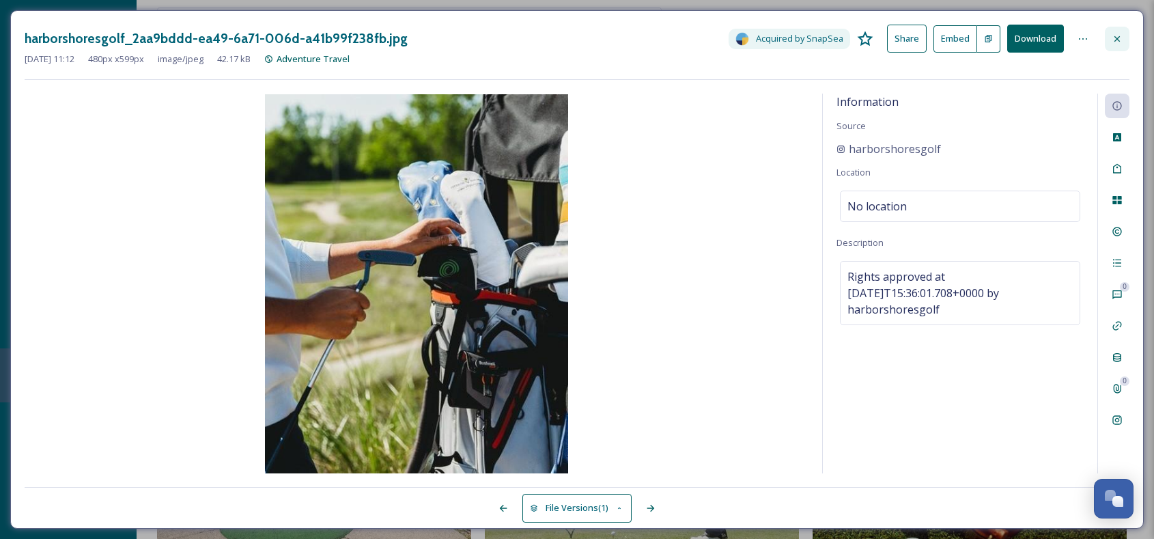
click at [1122, 35] on icon at bounding box center [1117, 38] width 11 height 11
